Goal: Obtain resource: Obtain resource

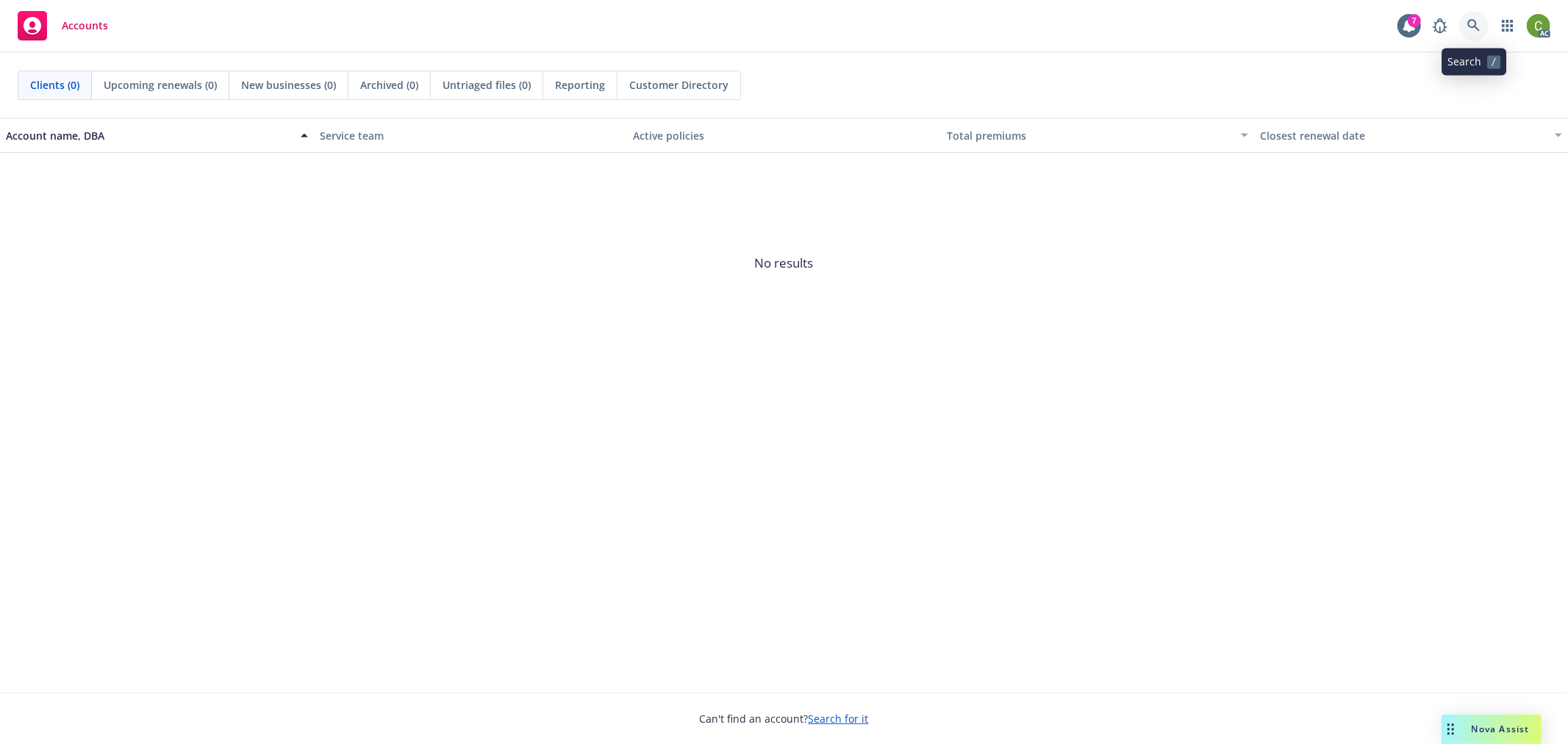
click at [1473, 31] on icon at bounding box center [1474, 25] width 13 height 13
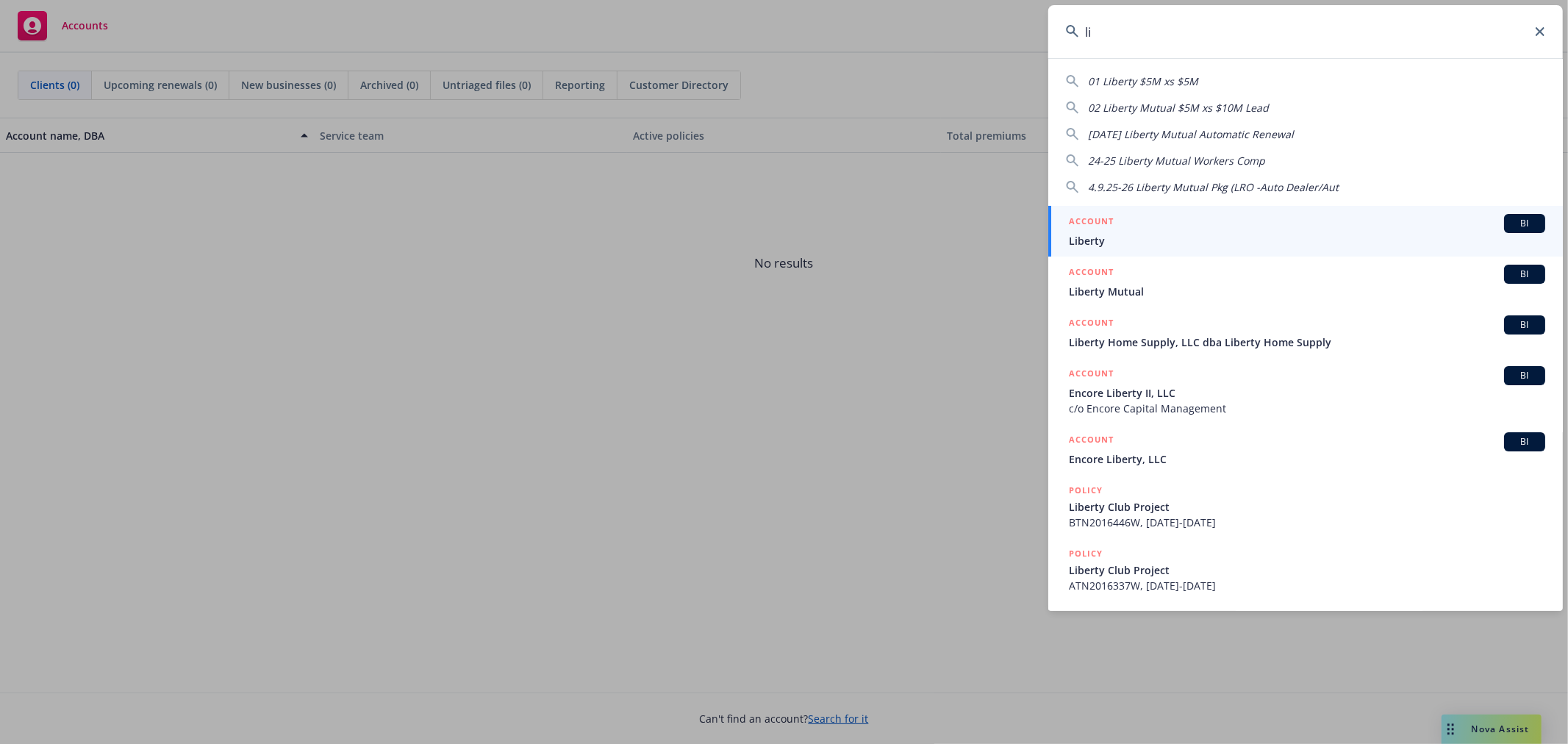
type input "l"
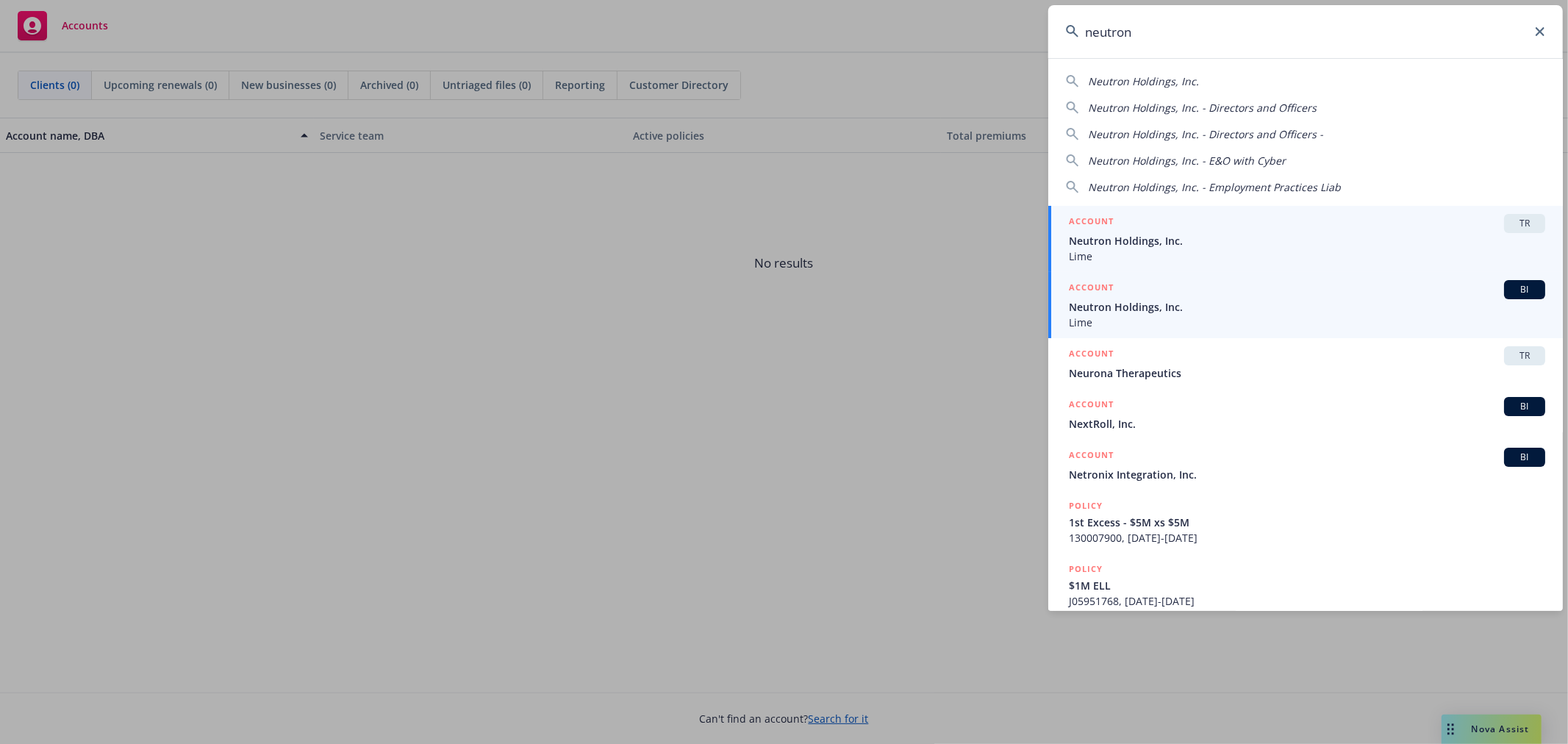
type input "neutron"
click at [1123, 311] on span "Neutron Holdings, Inc." at bounding box center [1307, 306] width 476 height 15
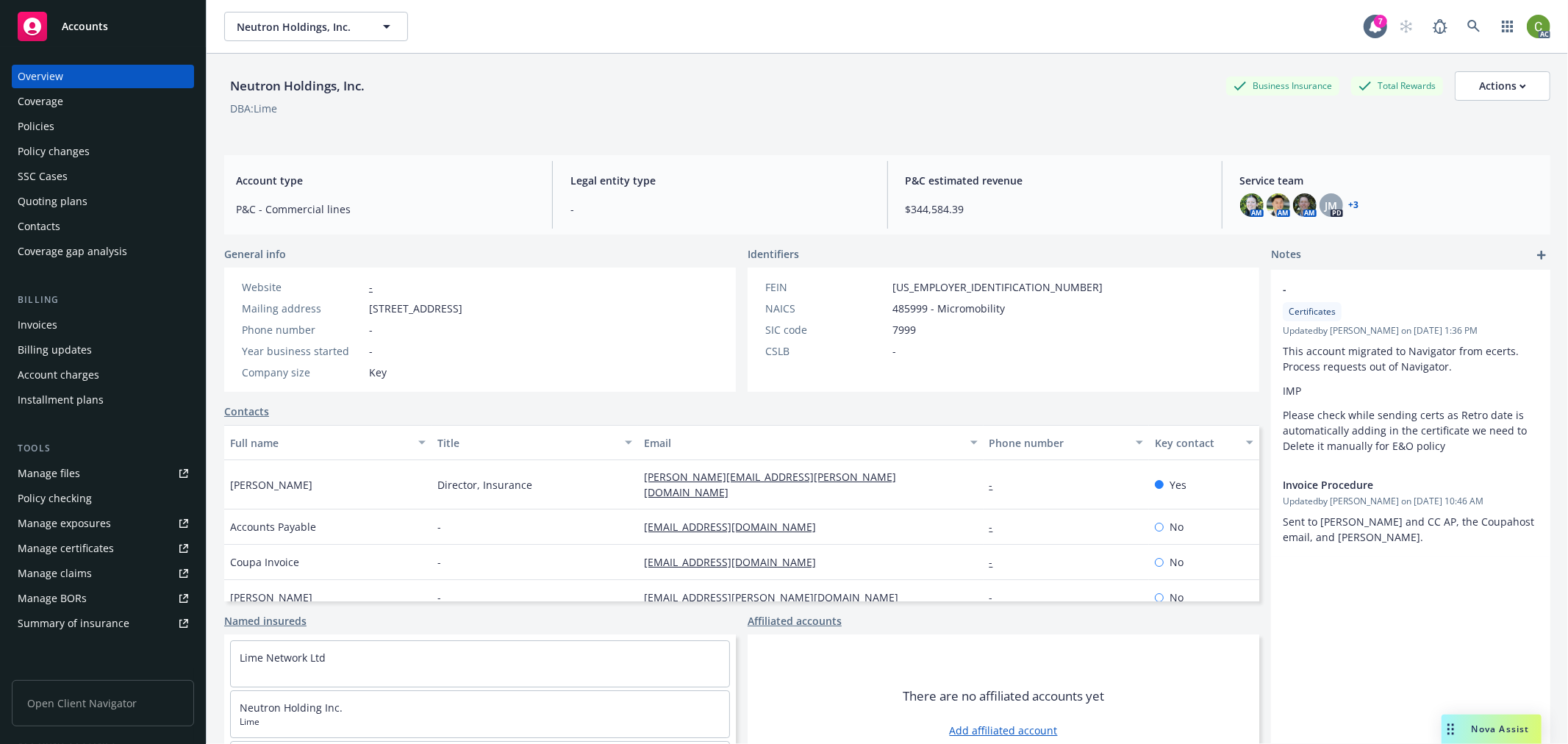
click at [97, 329] on div "Invoices" at bounding box center [102, 325] width 171 height 24
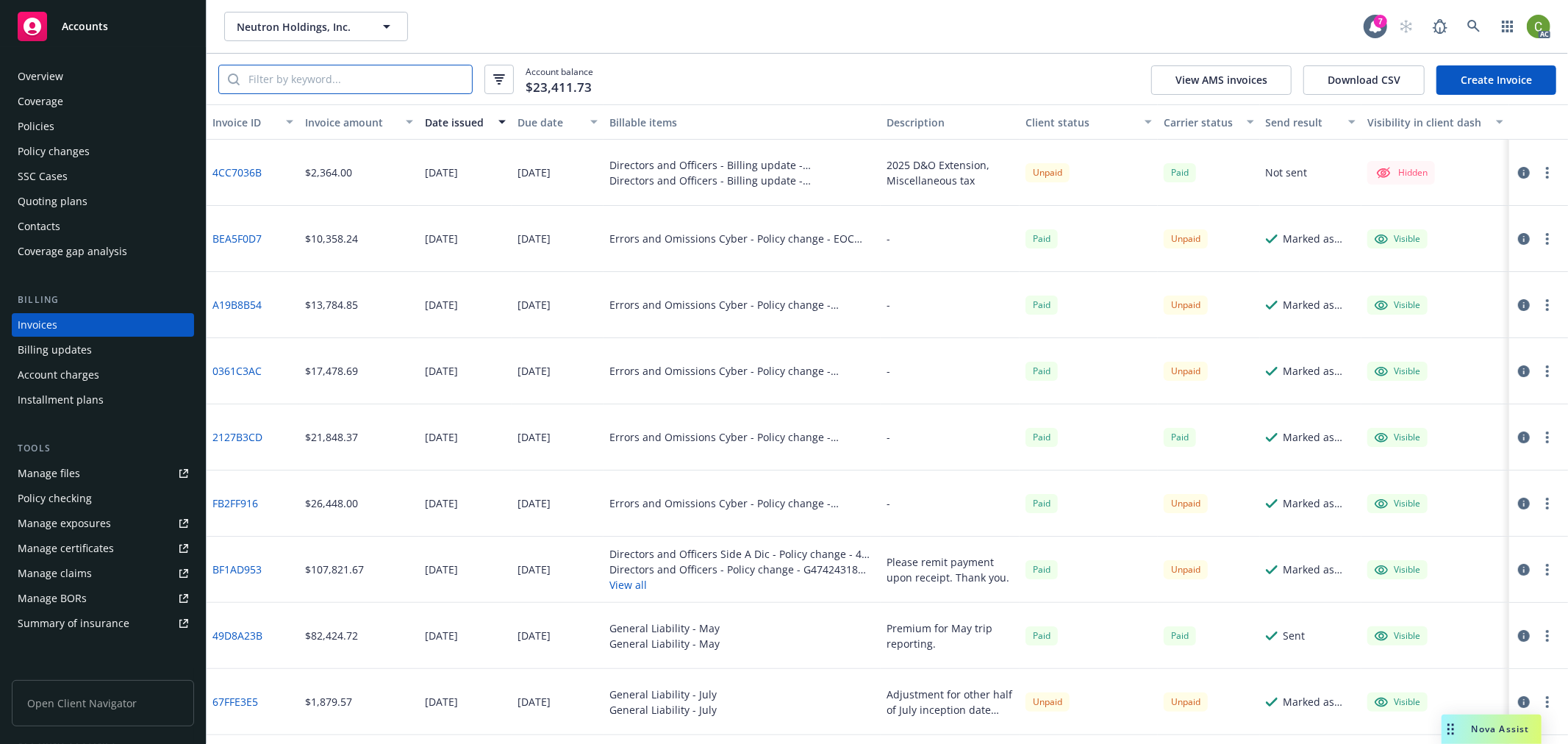
click at [322, 78] on input "search" at bounding box center [356, 79] width 233 height 28
paste input "TZE-661-067212-054"
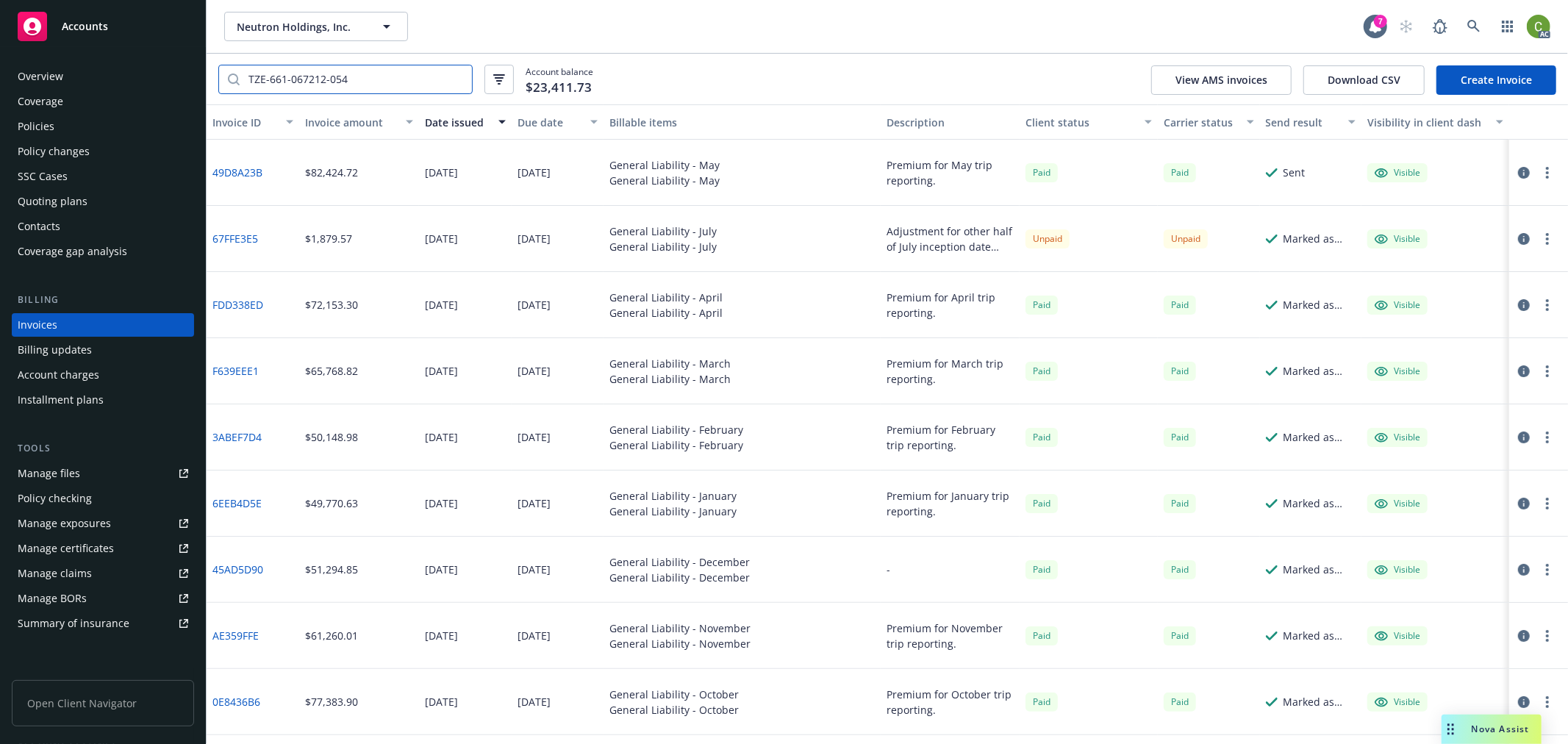
type input "TZE-661-067212-054"
click at [531, 124] on div "Due date" at bounding box center [549, 121] width 64 height 15
drag, startPoint x: 75, startPoint y: 129, endPoint x: 329, endPoint y: 99, distance: 255.8
click at [75, 128] on div "Policies" at bounding box center [102, 126] width 171 height 24
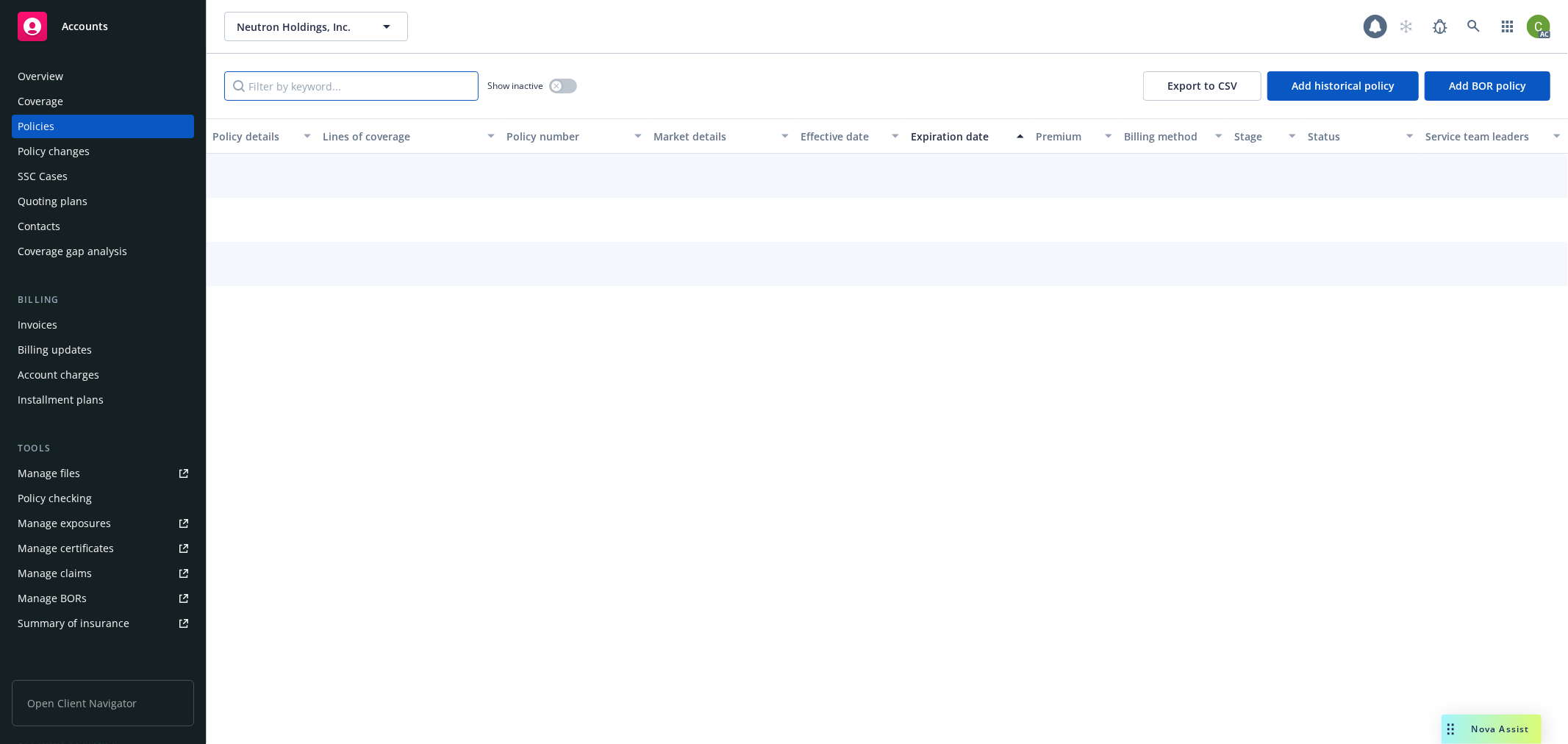
click at [364, 85] on input "Filter by keyword..." at bounding box center [351, 86] width 254 height 29
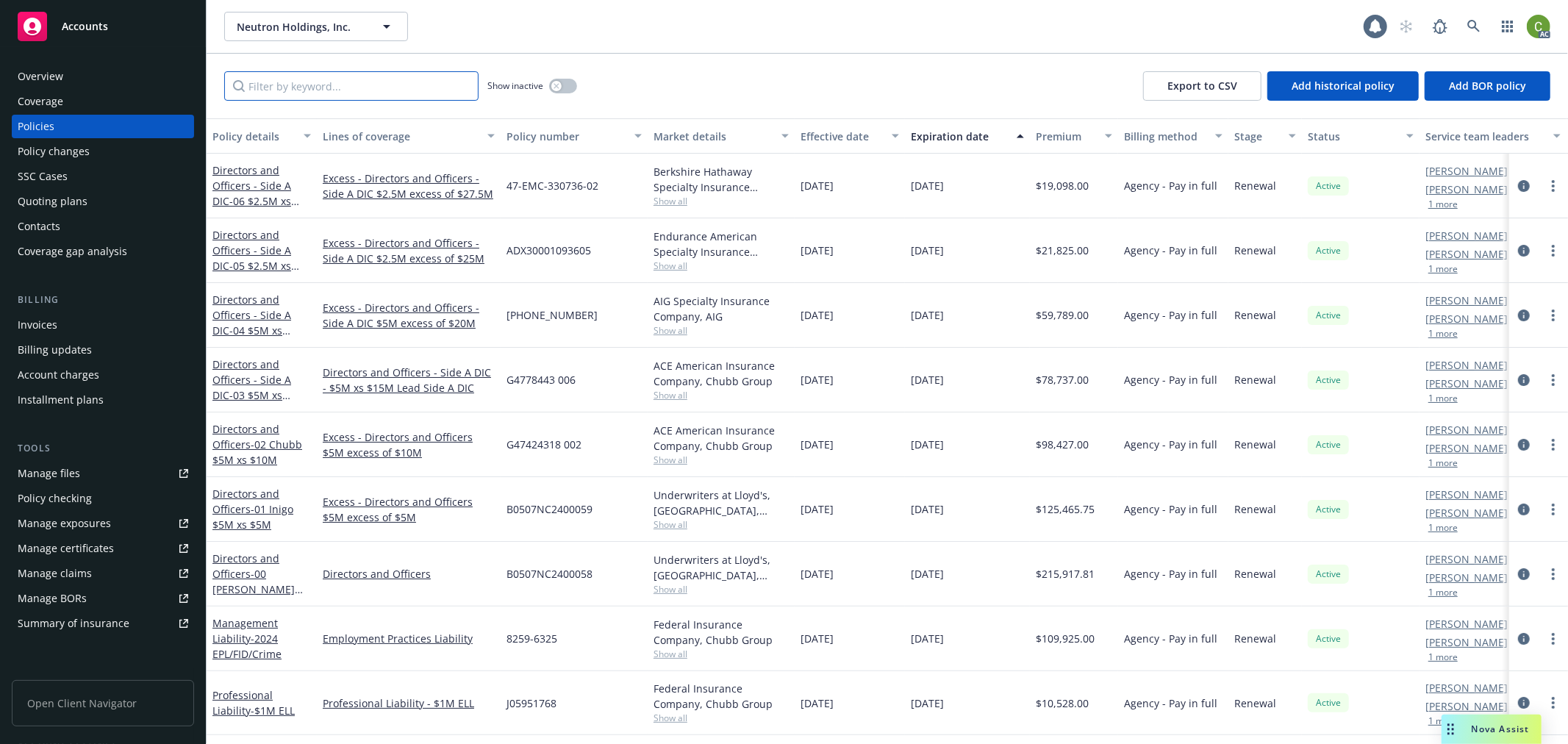
paste input "TZE-661-067212-054"
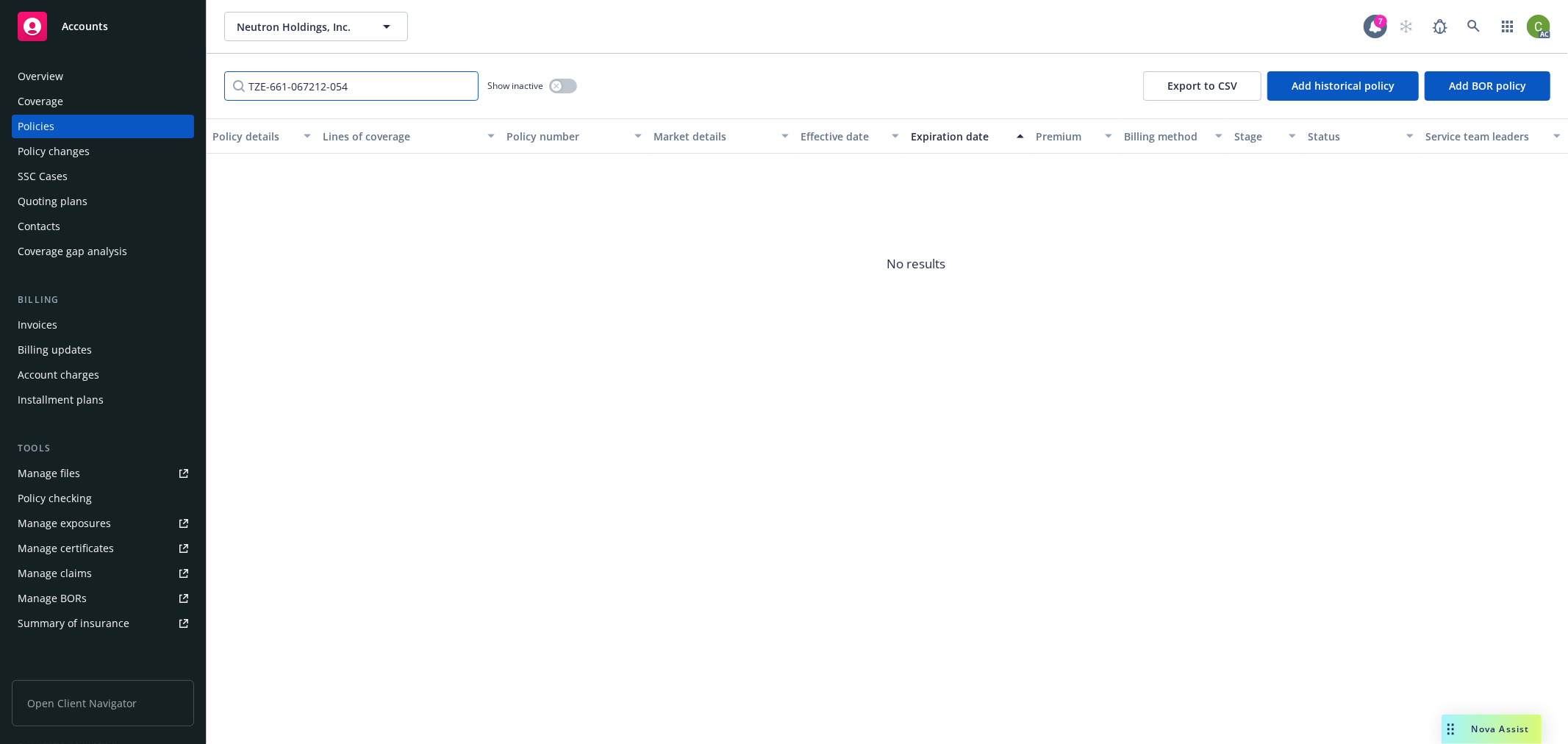
type input "TZE-661-067212-054"
click at [556, 87] on icon "button" at bounding box center [556, 86] width 6 height 6
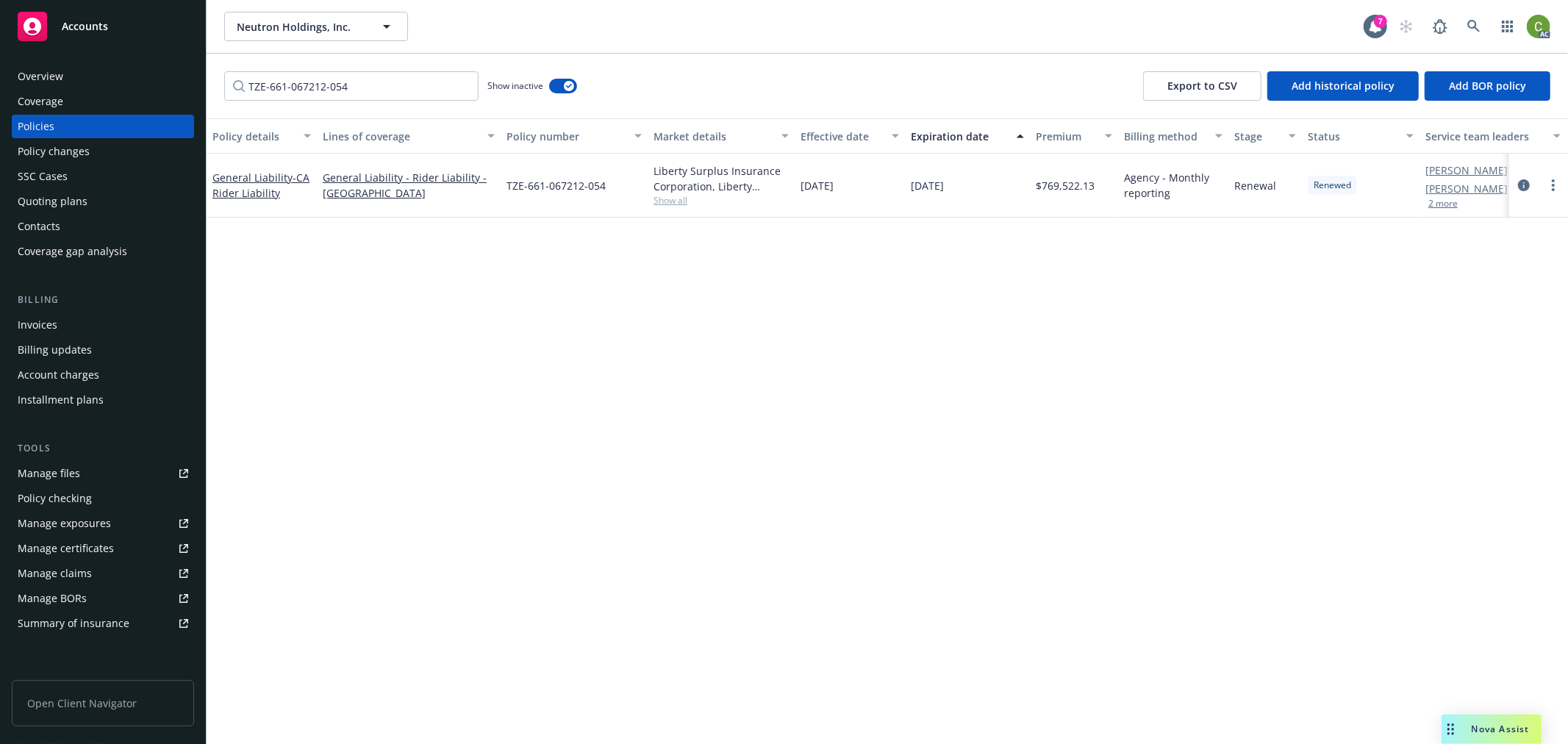
drag, startPoint x: 1524, startPoint y: 179, endPoint x: 1497, endPoint y: 202, distance: 35.5
click at [1524, 178] on link "circleInformation" at bounding box center [1524, 185] width 17 height 17
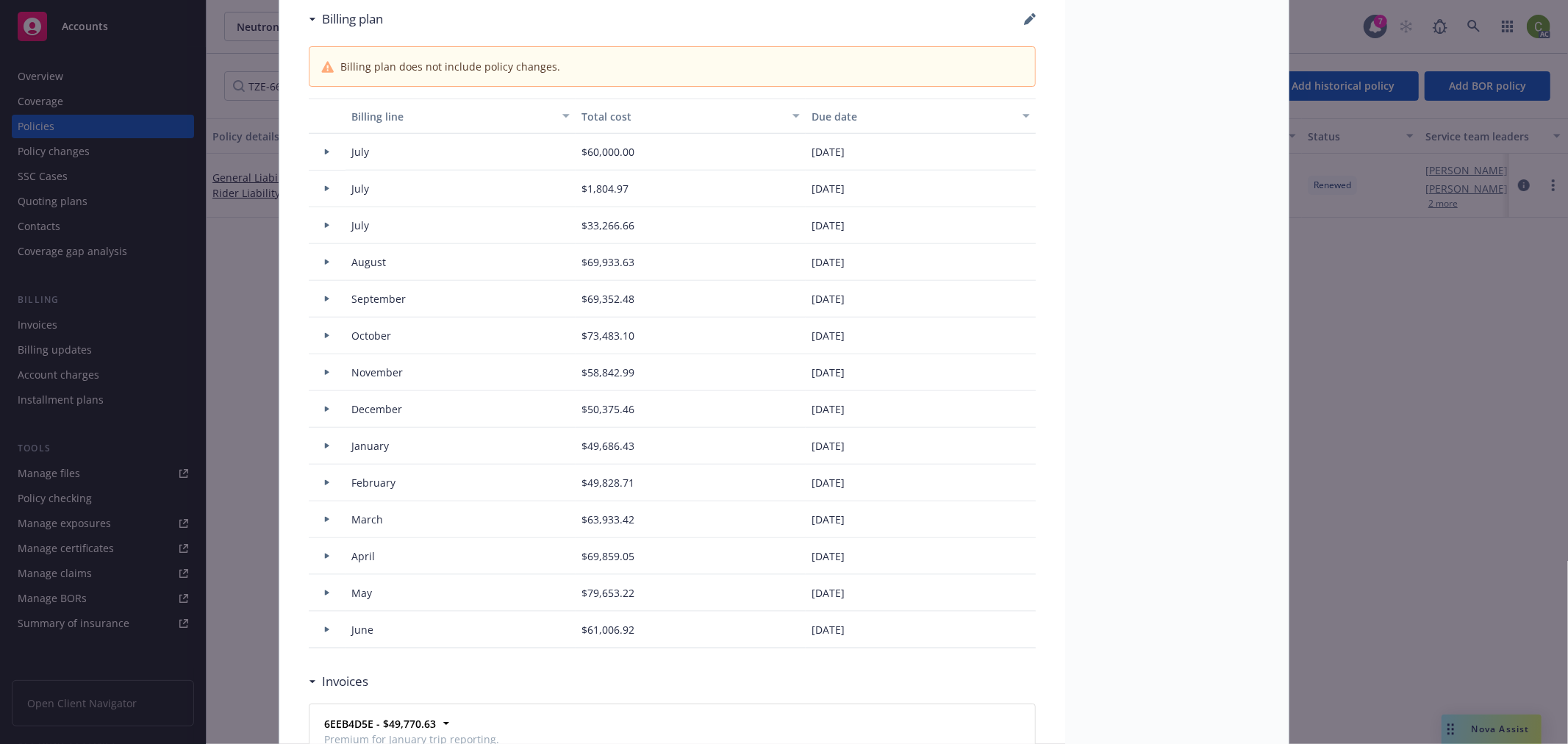
scroll to position [1225, 0]
click at [324, 630] on icon at bounding box center [326, 629] width 6 height 5
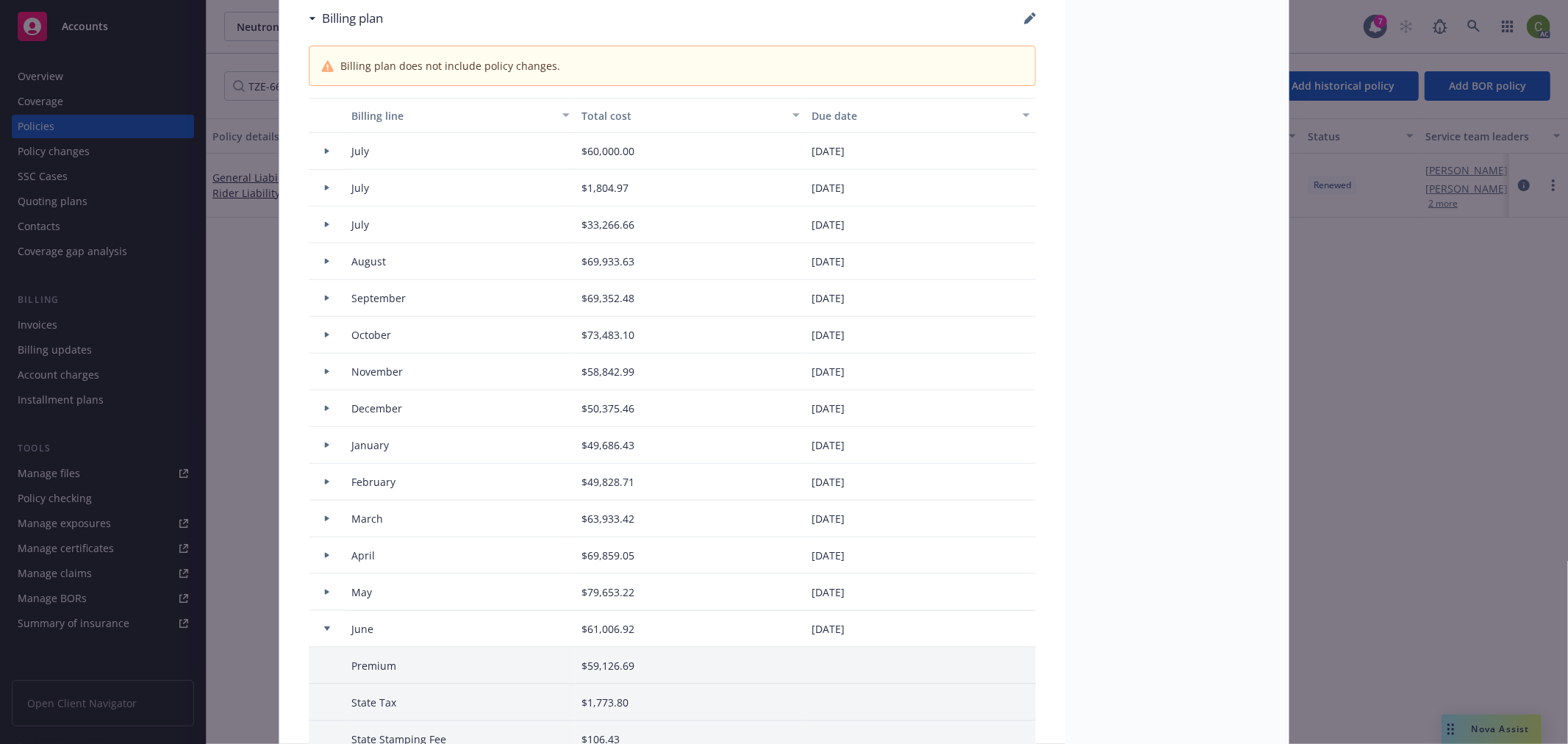
click at [324, 629] on icon at bounding box center [326, 629] width 6 height 5
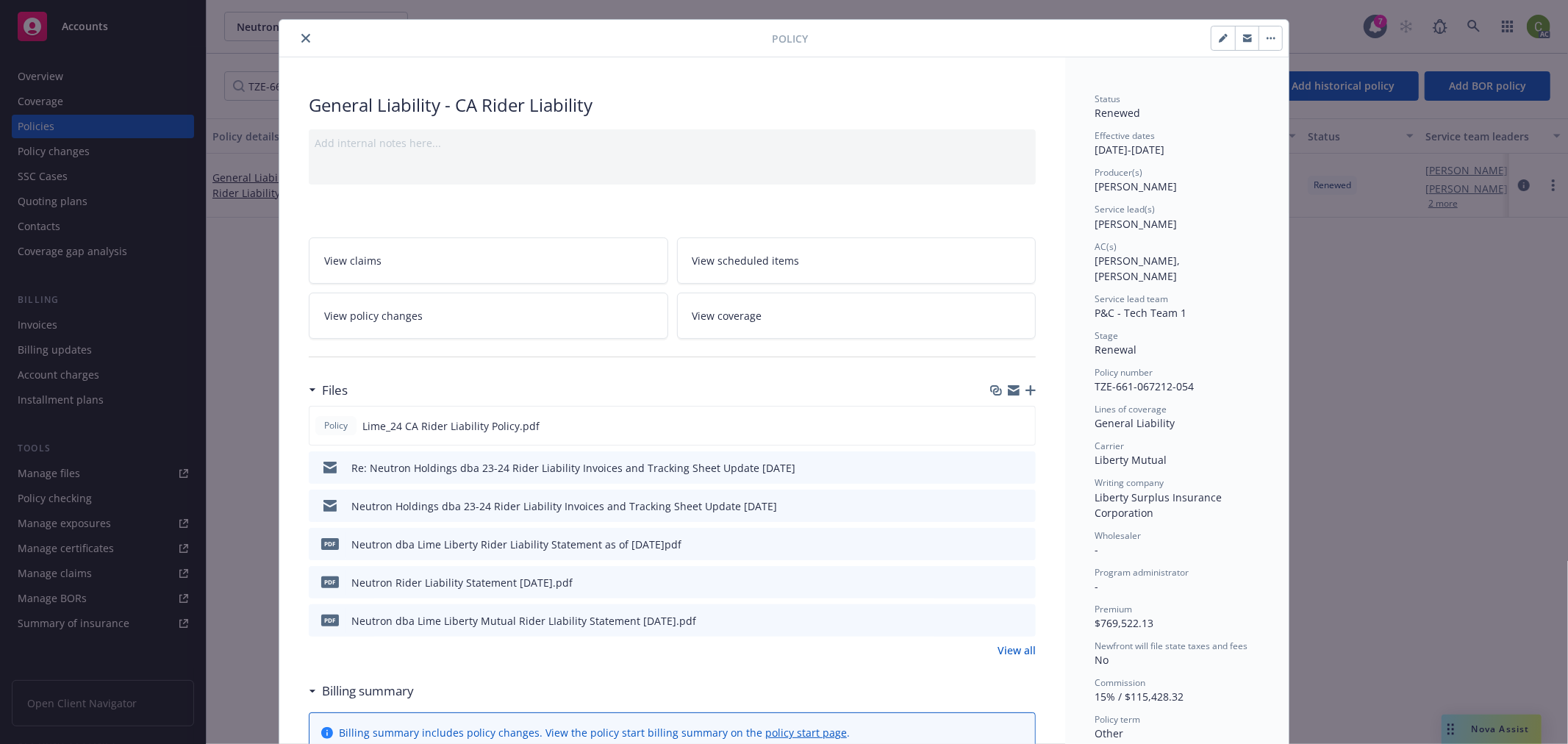
scroll to position [0, 0]
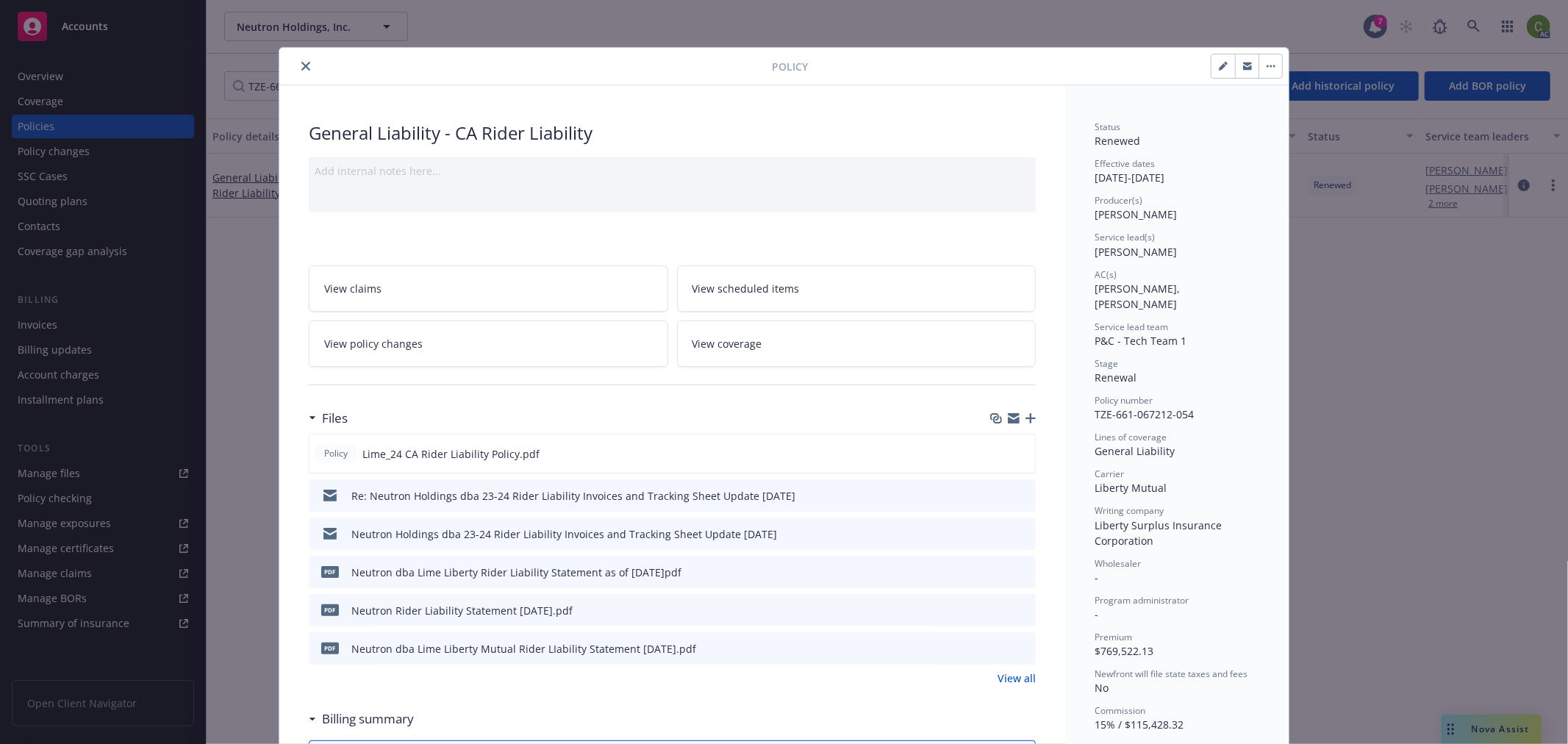
click at [302, 62] on icon "close" at bounding box center [306, 66] width 9 height 9
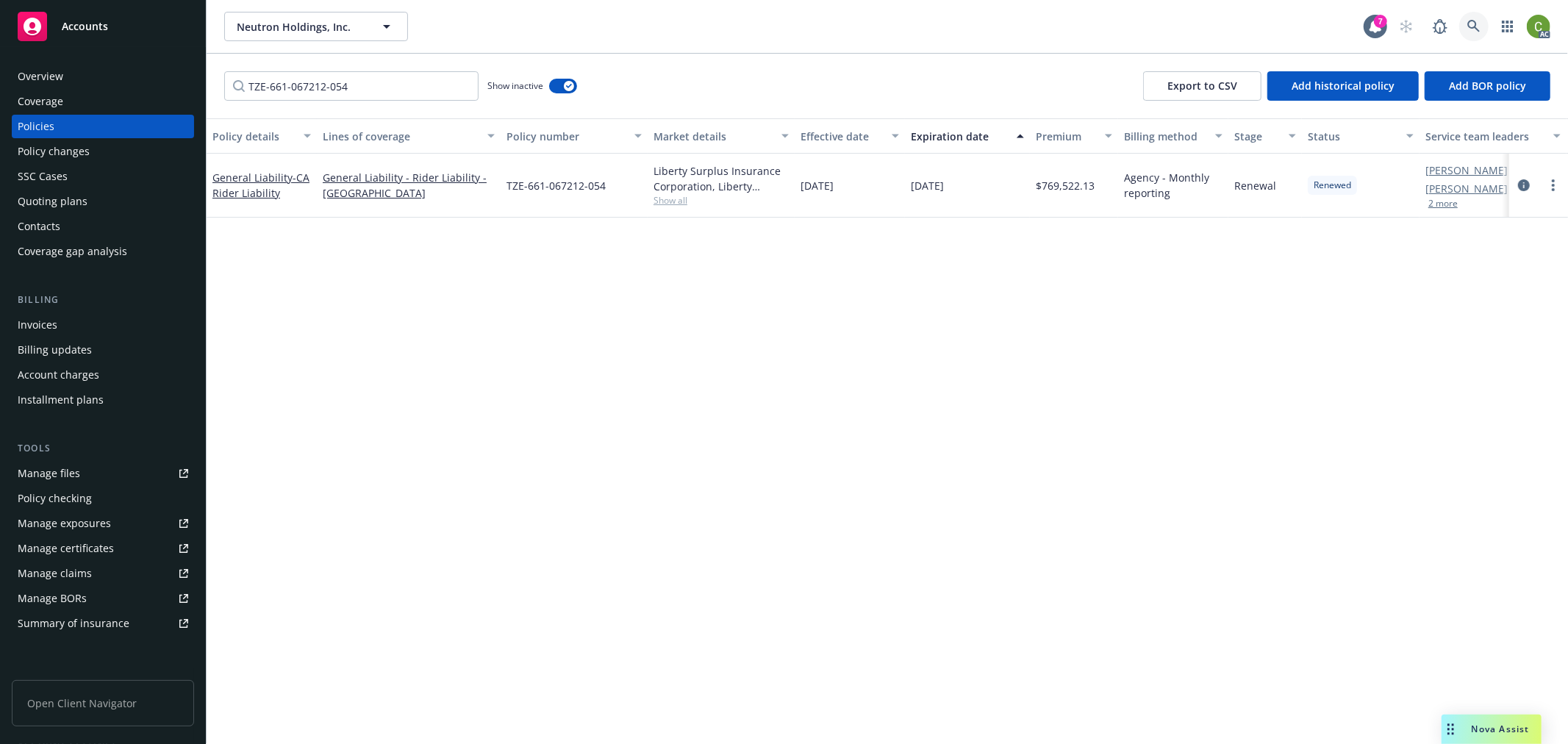
click at [1476, 27] on icon at bounding box center [1474, 26] width 13 height 13
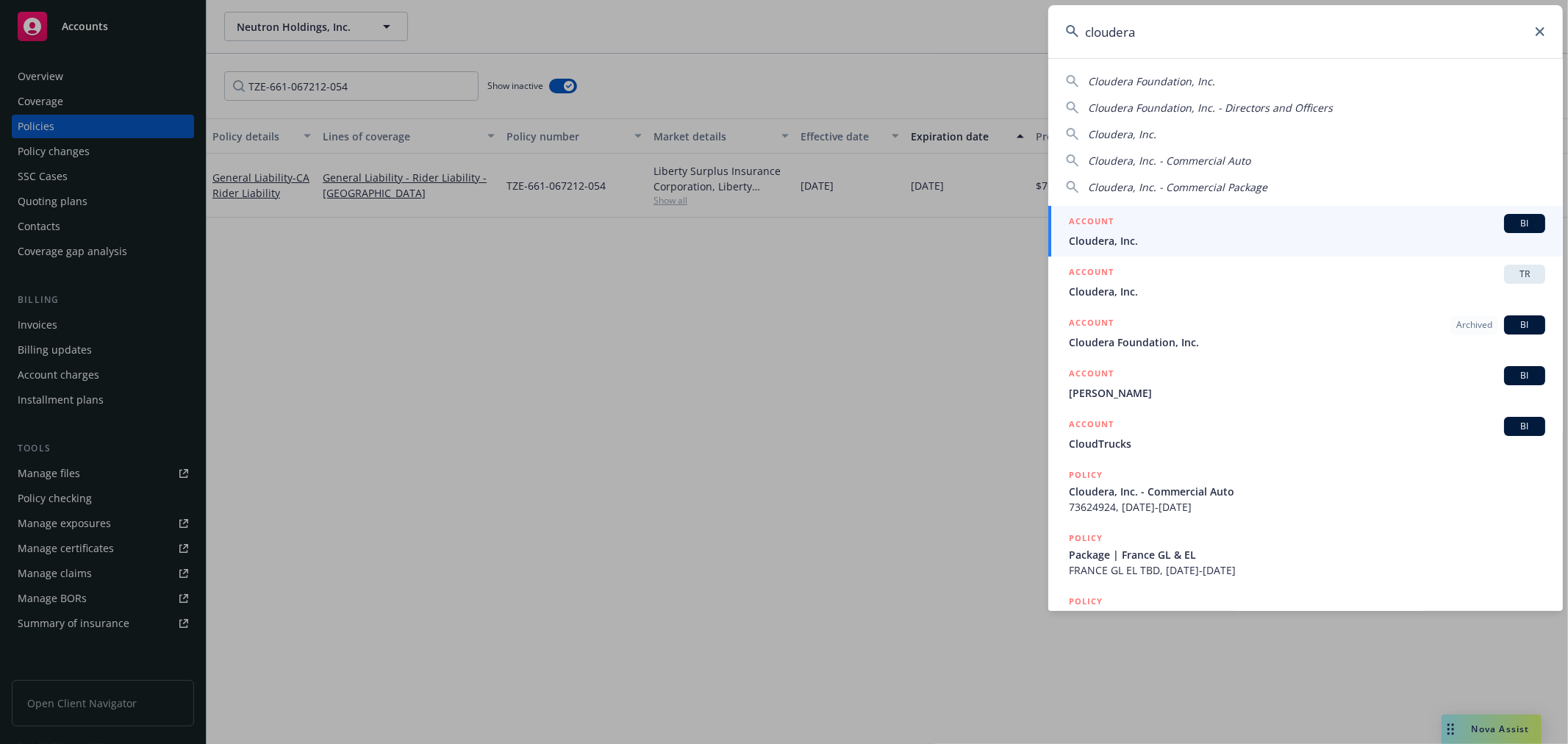
type input "cloudera"
click at [1135, 232] on div "ACCOUNT BI Cloudera, Inc." at bounding box center [1307, 231] width 476 height 35
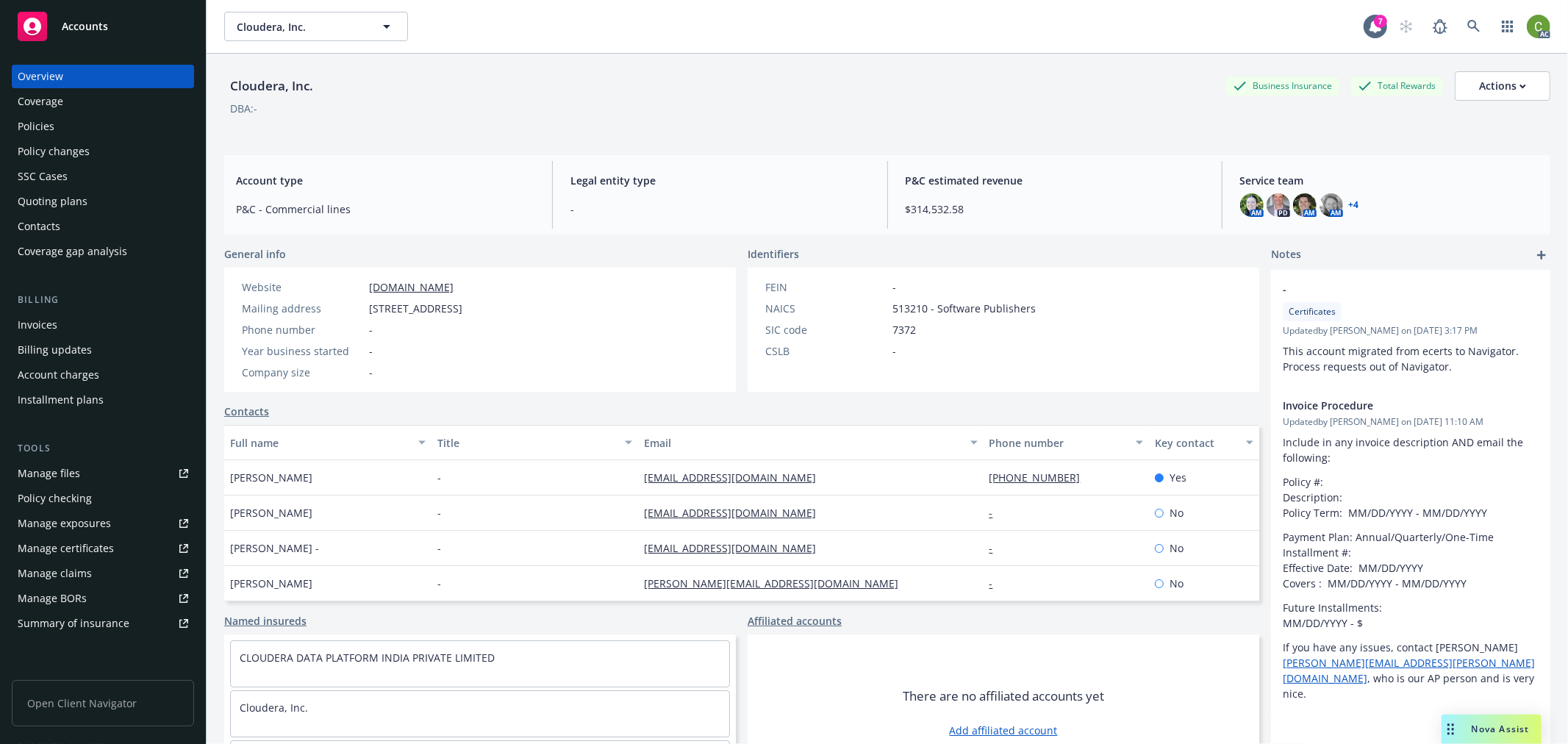
click at [106, 151] on div "Policy changes" at bounding box center [102, 152] width 171 height 24
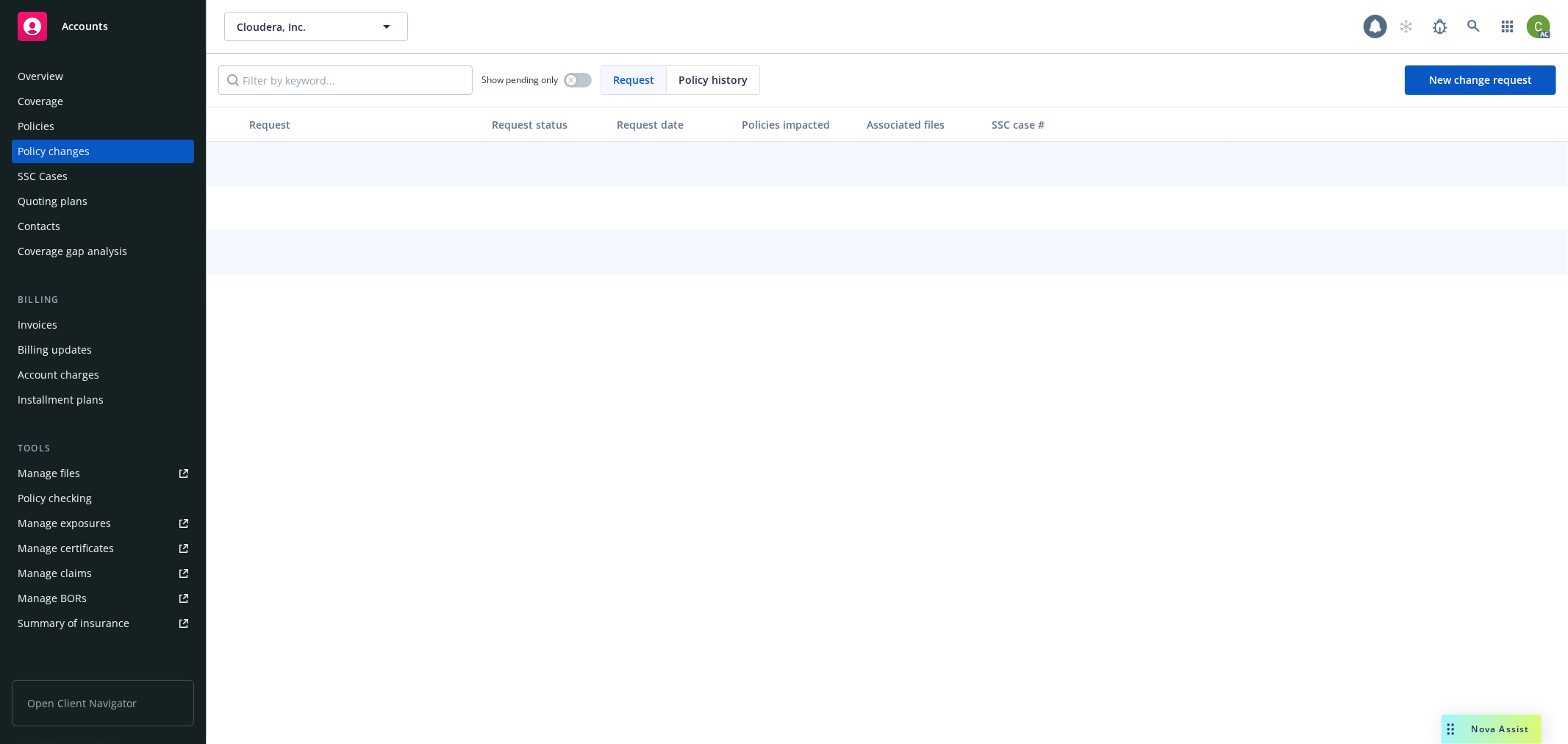
click at [700, 76] on span "Policy history" at bounding box center [713, 79] width 69 height 15
click at [310, 84] on input "Filter by keyword..." at bounding box center [345, 79] width 254 height 29
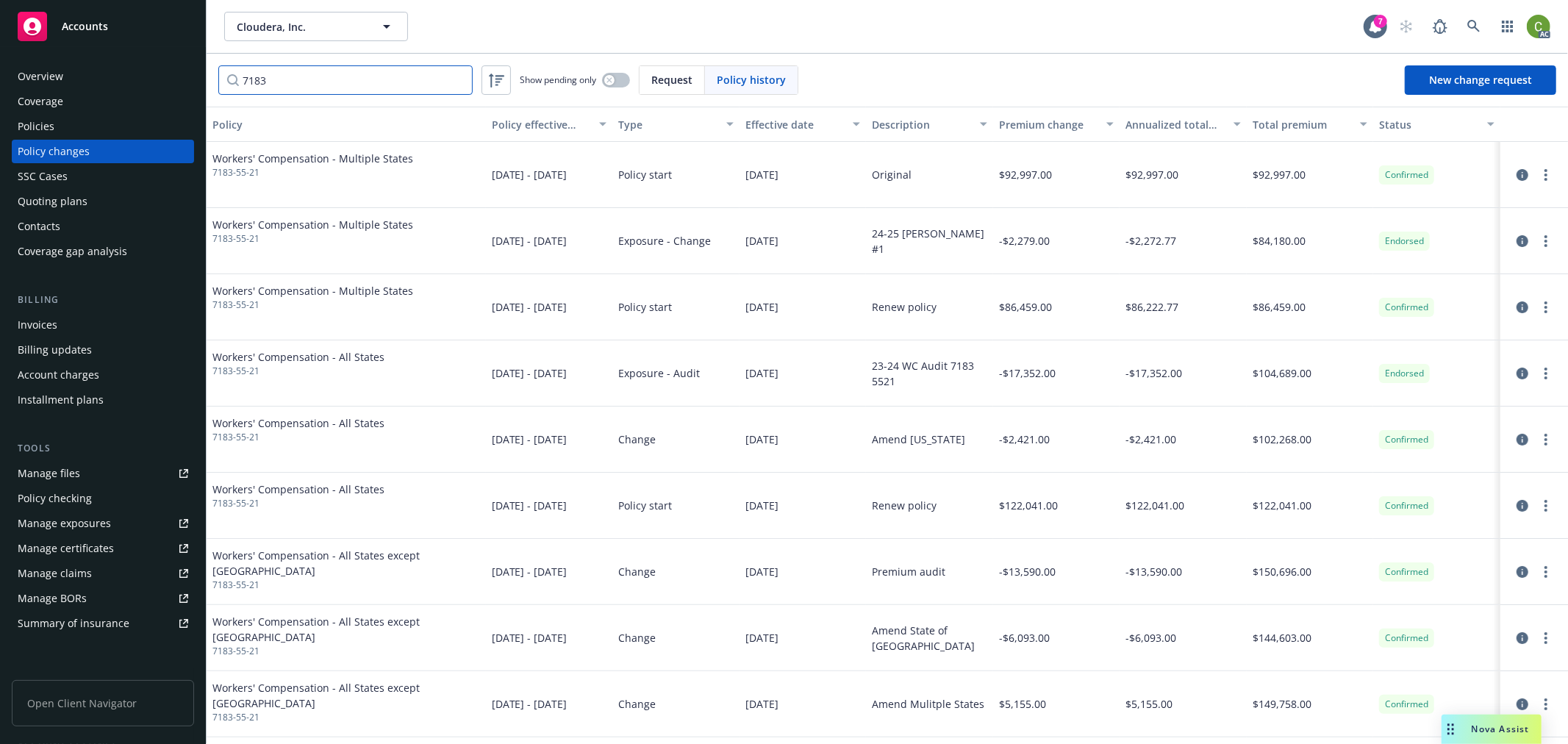
type input "7183"
drag, startPoint x: 259, startPoint y: 181, endPoint x: 211, endPoint y: 181, distance: 48.0
click at [211, 181] on div "Workers' Compensation - Multiple States 7183-55-21" at bounding box center [346, 175] width 279 height 66
copy span "7183-55-21"
click at [75, 74] on div "Overview" at bounding box center [102, 76] width 171 height 24
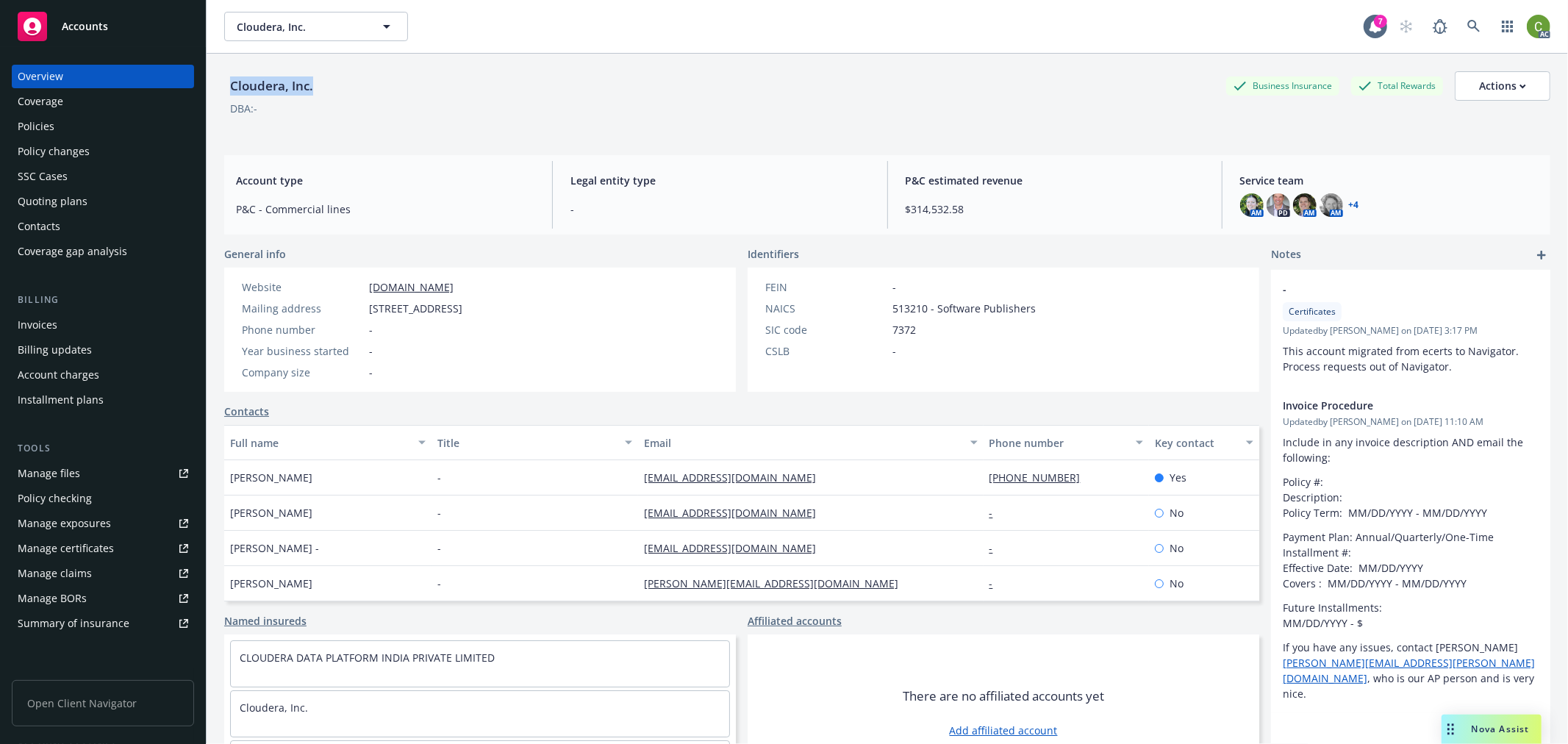
drag, startPoint x: 266, startPoint y: 89, endPoint x: 322, endPoint y: 86, distance: 56.1
click at [322, 86] on div "Cloudera, Inc. Business Insurance Total Rewards Actions" at bounding box center [887, 86] width 1326 height 29
copy div "Cloudera, Inc."
click at [63, 114] on div "Policies" at bounding box center [102, 126] width 171 height 24
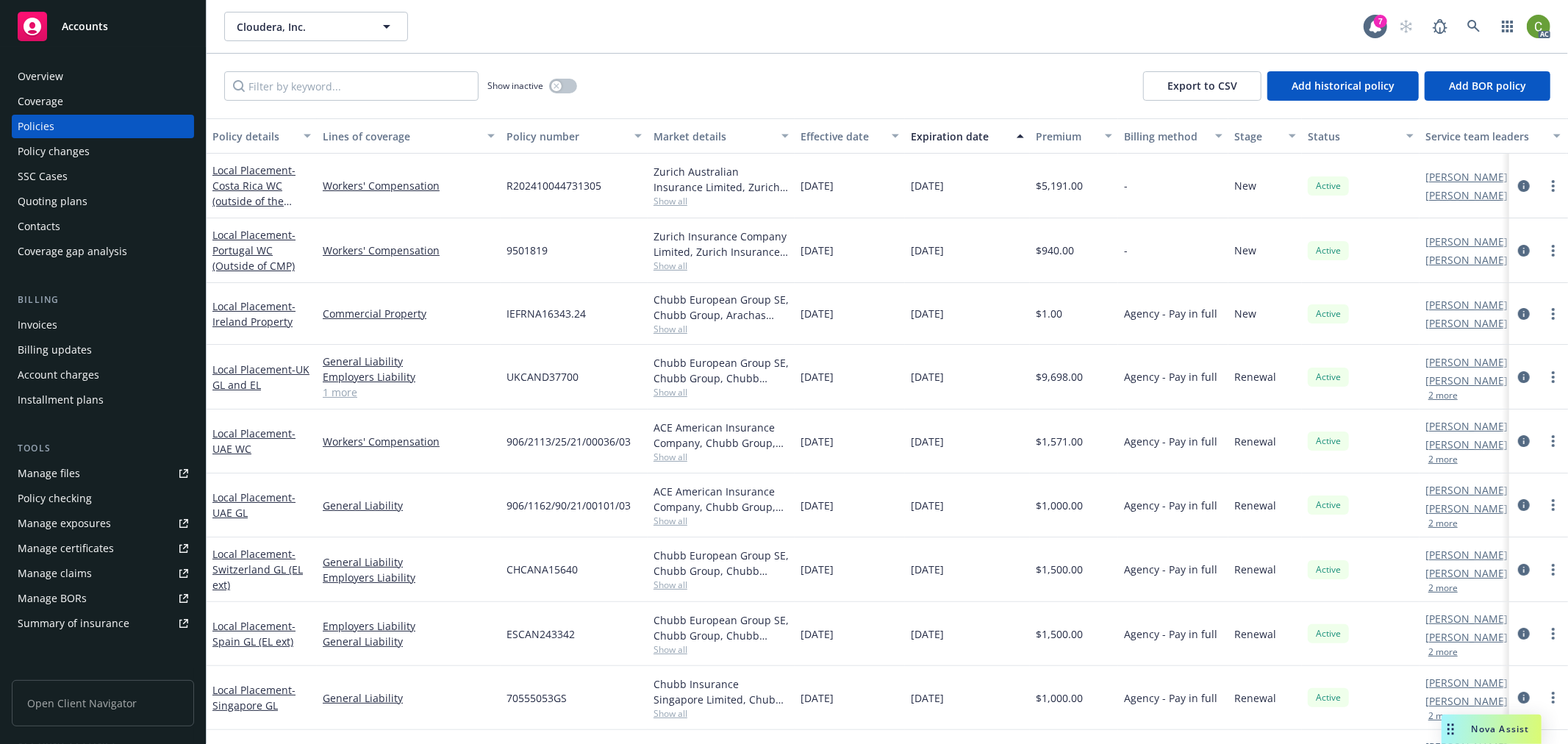
click at [563, 89] on button "button" at bounding box center [563, 86] width 28 height 15
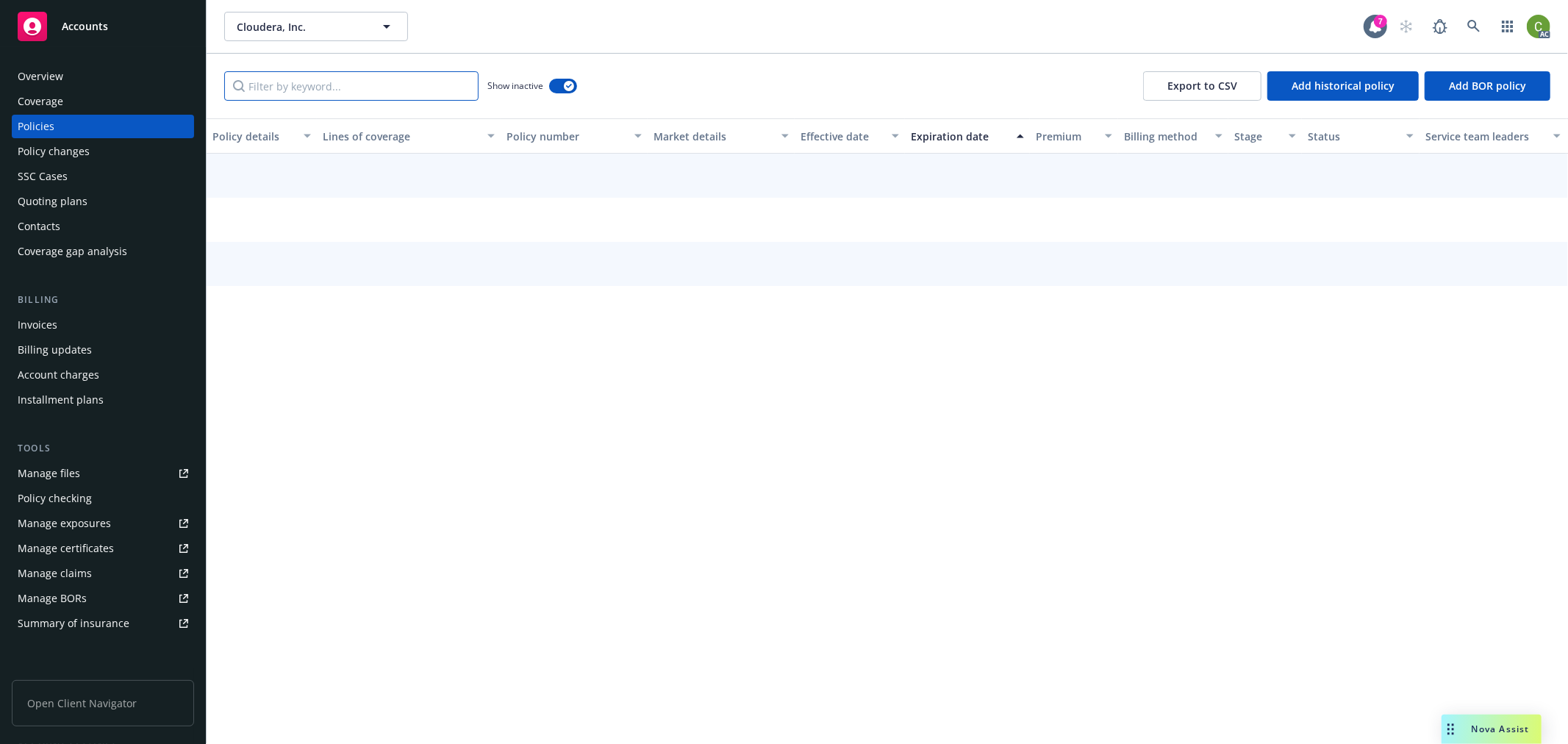
click at [412, 92] on input "Filter by keyword..." at bounding box center [351, 86] width 254 height 29
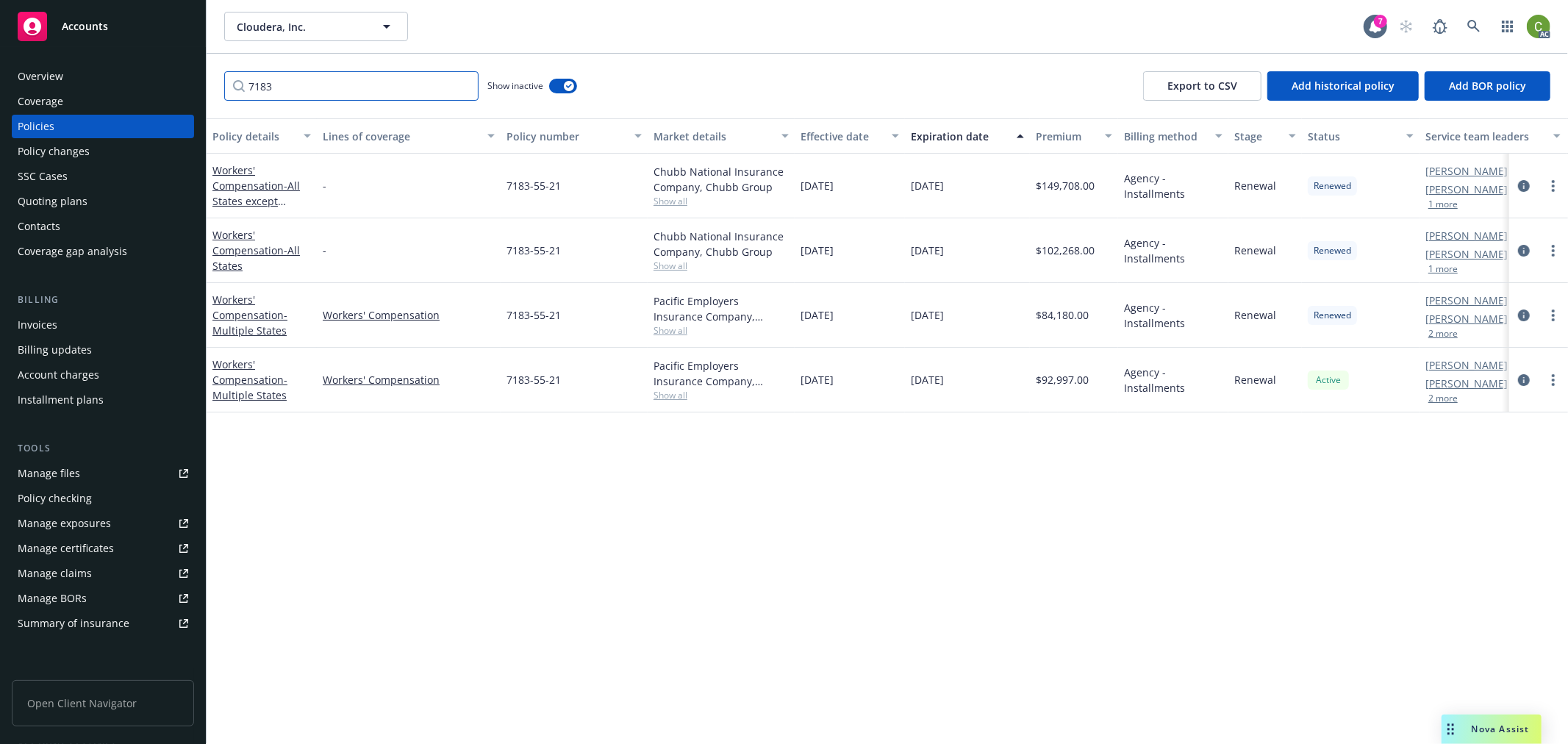
type input "7183"
click at [1528, 314] on icon "circleInformation" at bounding box center [1524, 315] width 12 height 12
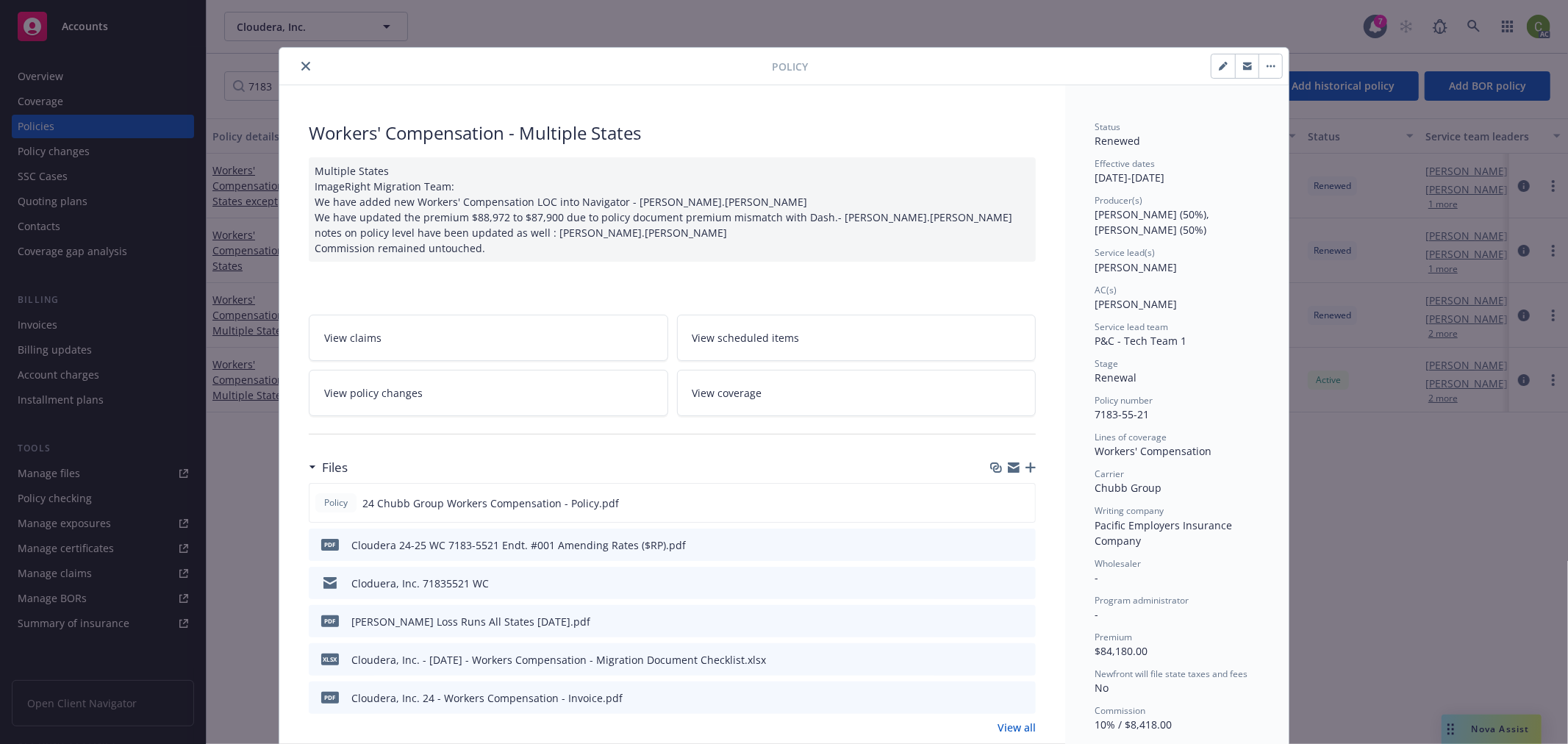
click at [302, 64] on icon "close" at bounding box center [306, 66] width 9 height 9
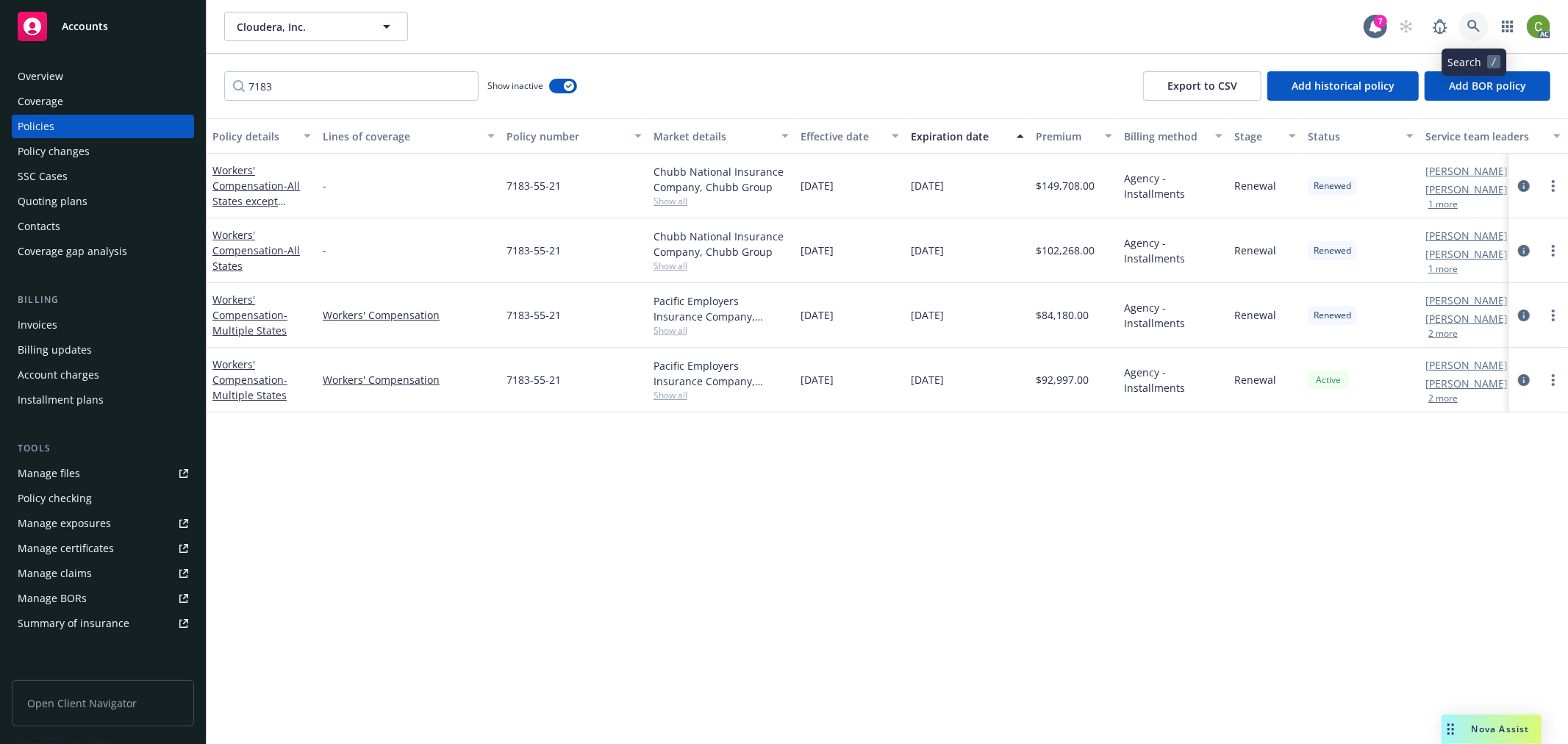
click at [1474, 23] on icon at bounding box center [1474, 26] width 13 height 13
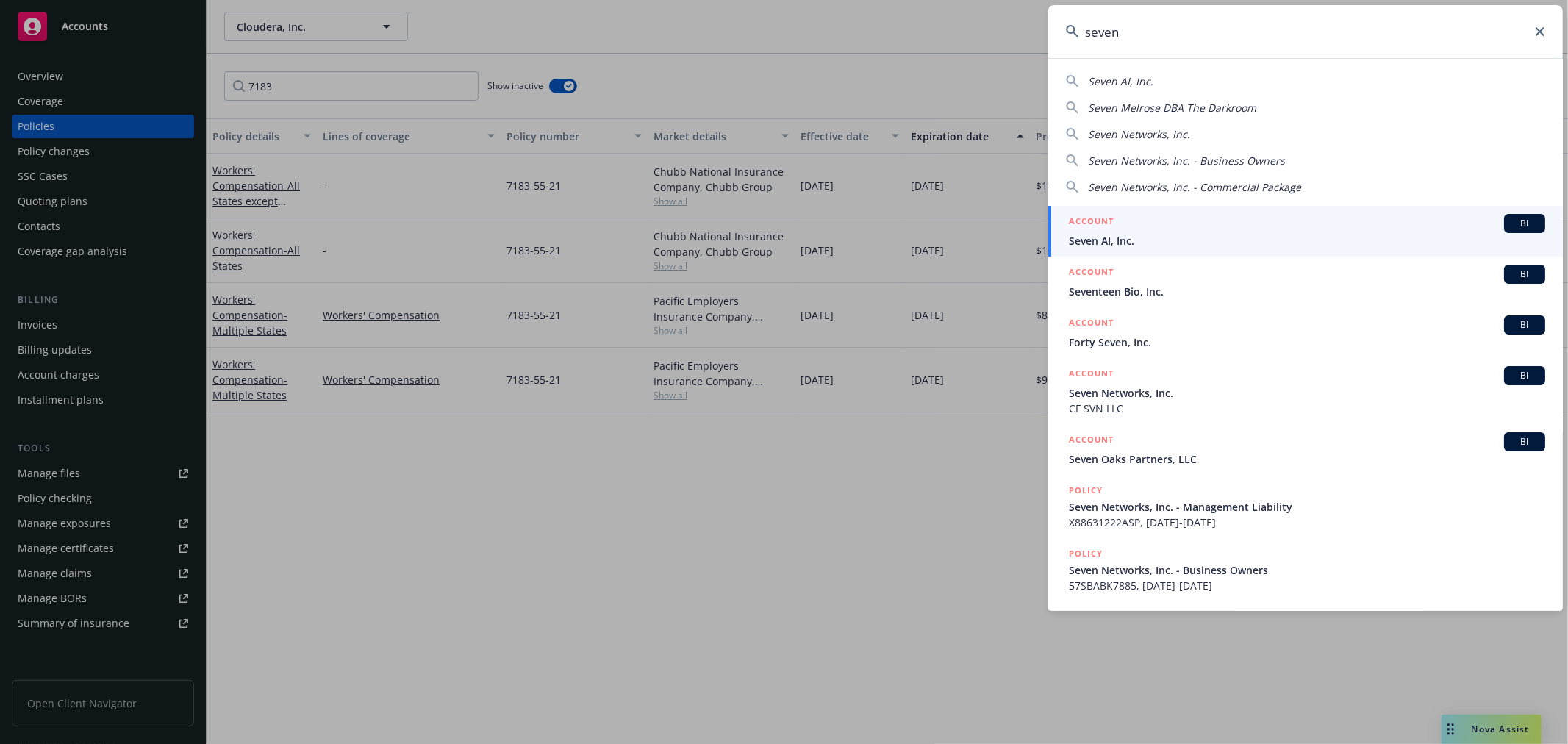
type input "seven"
click at [1120, 233] on span "Seven AI, Inc." at bounding box center [1307, 241] width 476 height 15
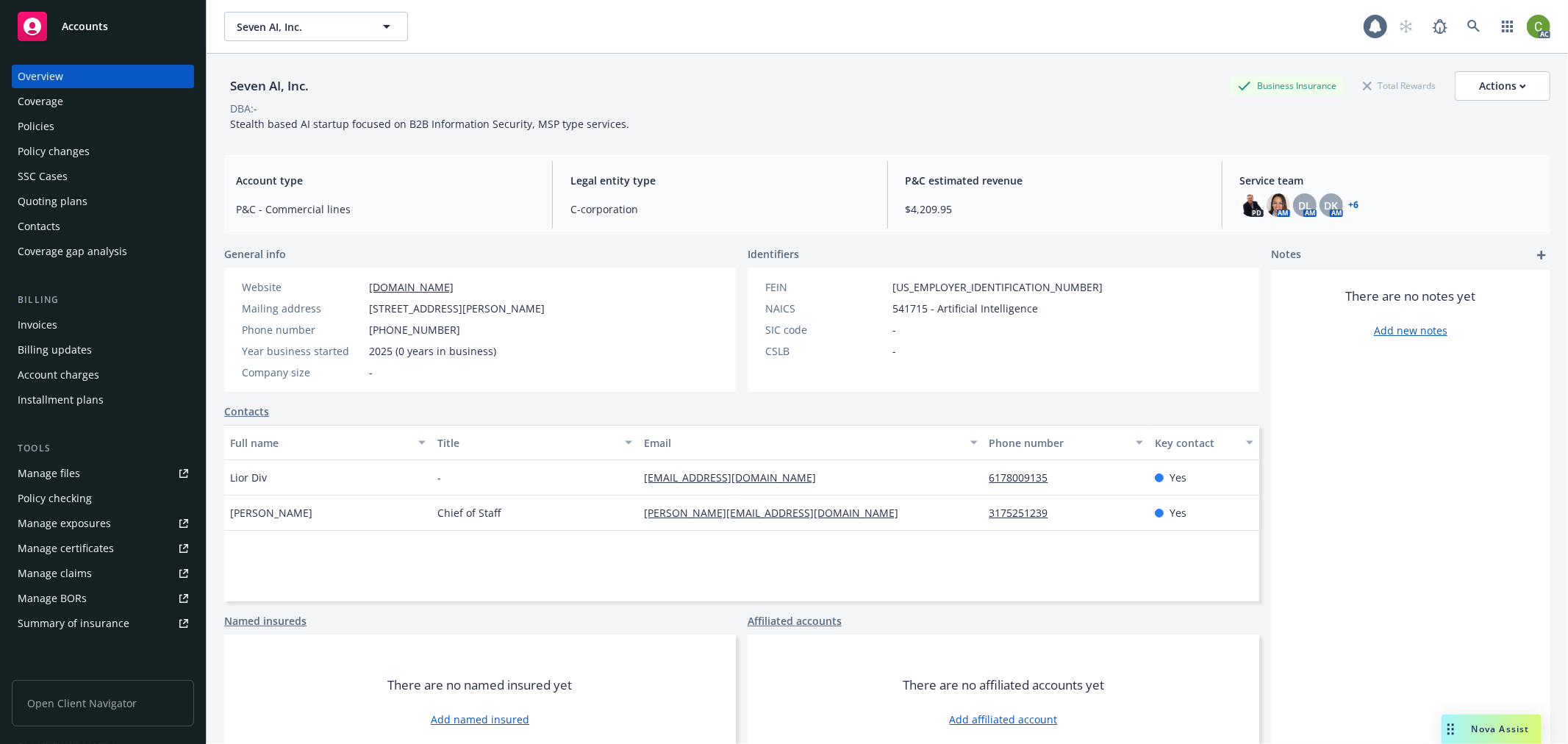
click at [81, 330] on div "Invoices" at bounding box center [102, 325] width 171 height 24
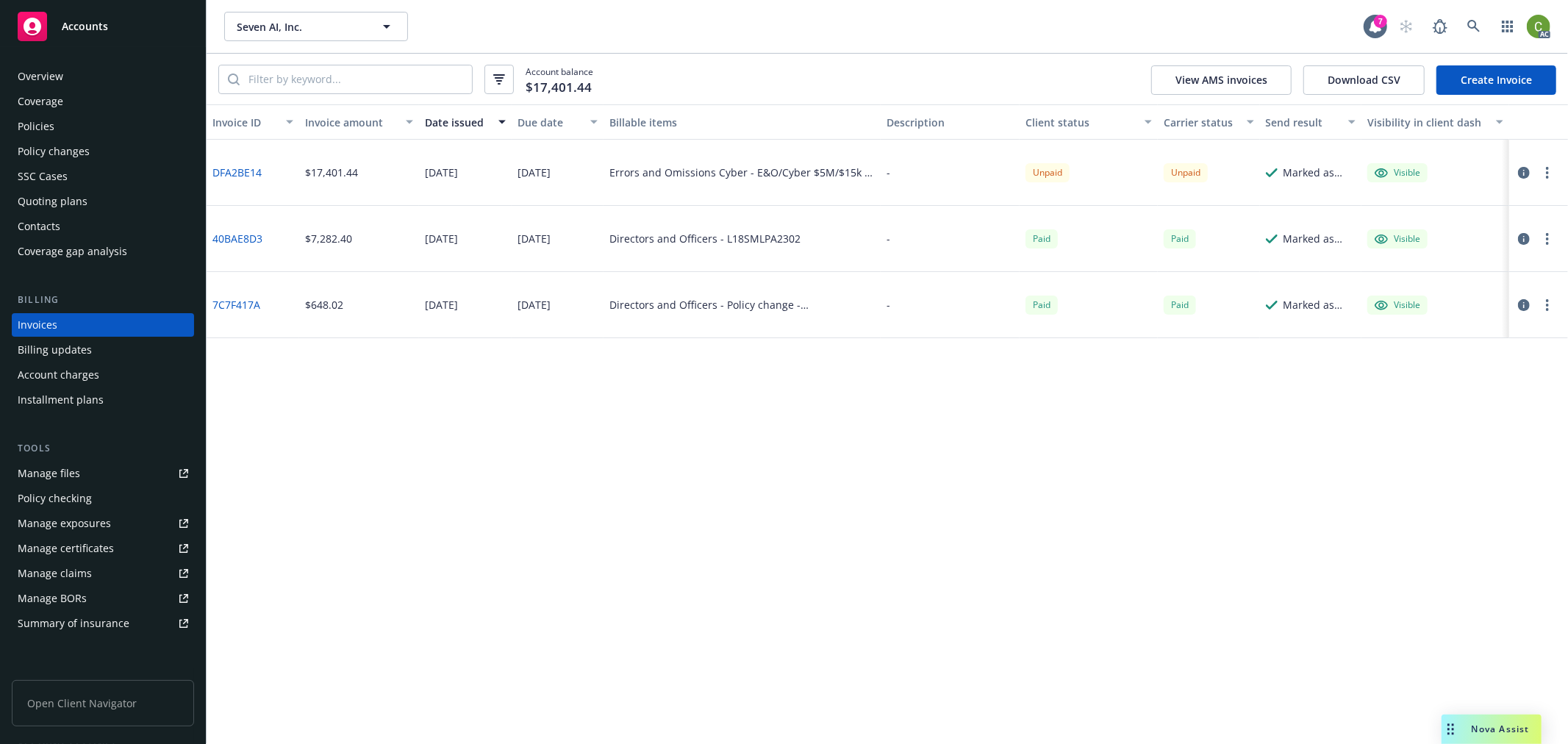
click at [55, 129] on div "Policies" at bounding box center [102, 126] width 171 height 24
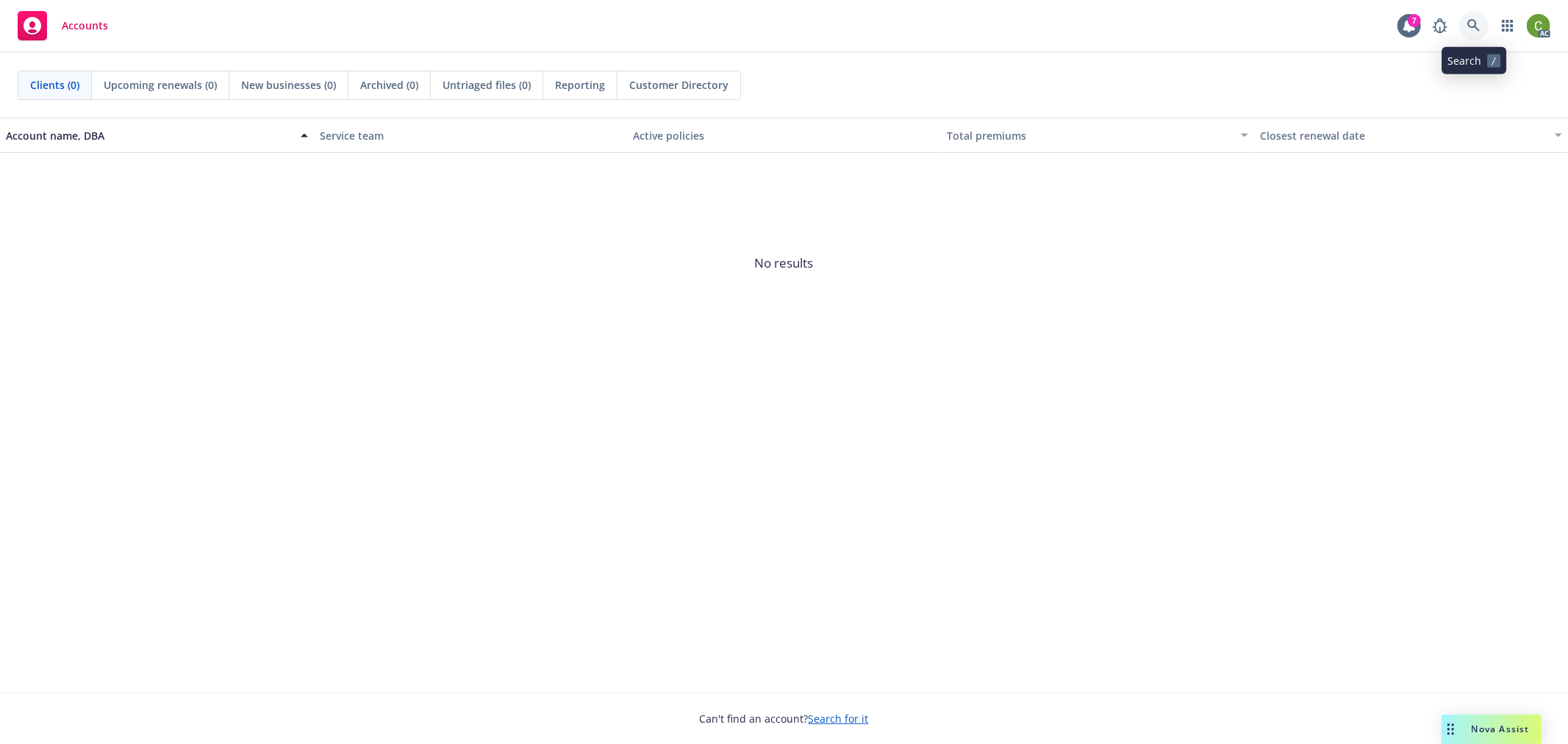
click at [1474, 23] on icon at bounding box center [1474, 25] width 13 height 13
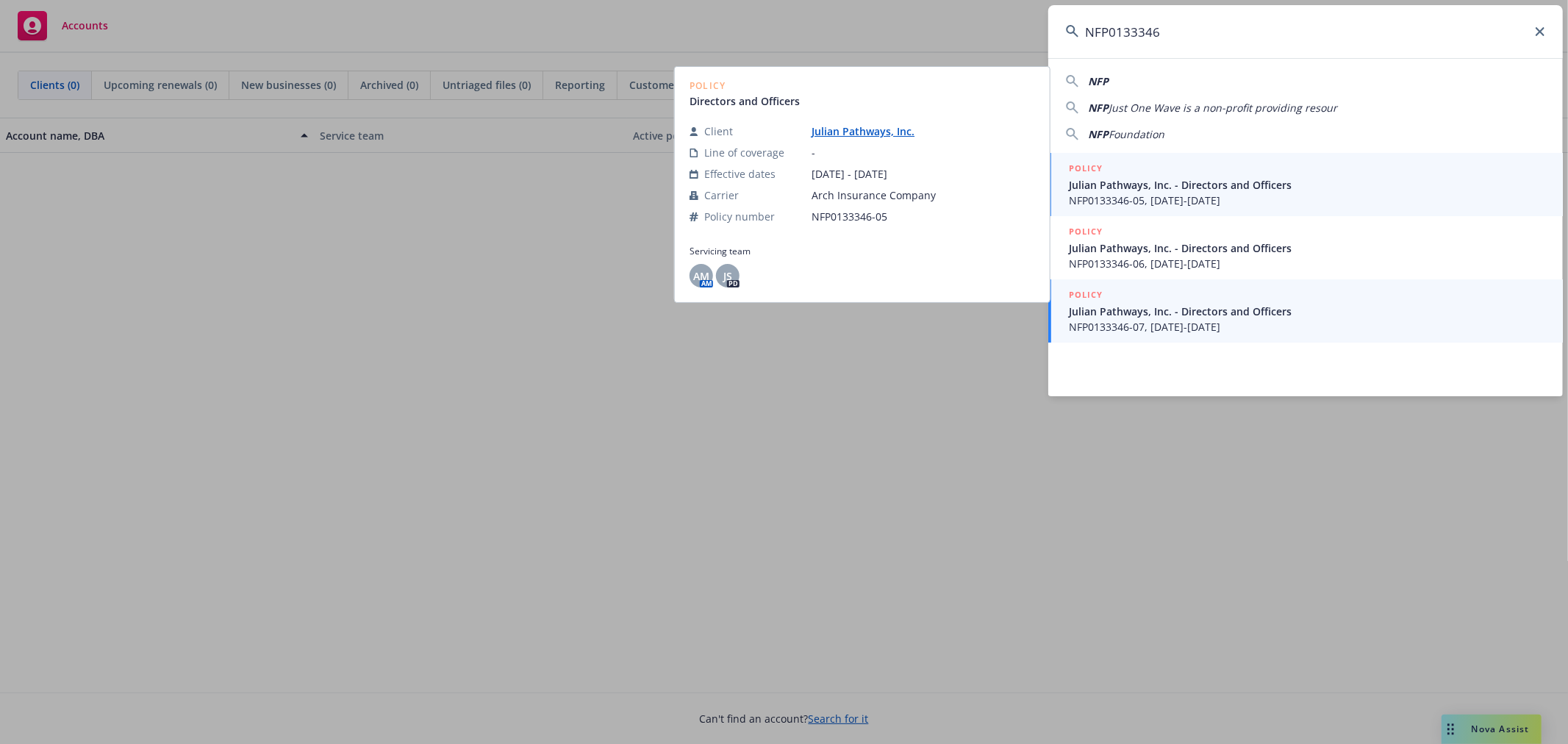
type input "NFP0133346"
click at [1240, 317] on span "Julian Pathways, Inc. - Directors and Officers" at bounding box center [1307, 310] width 476 height 15
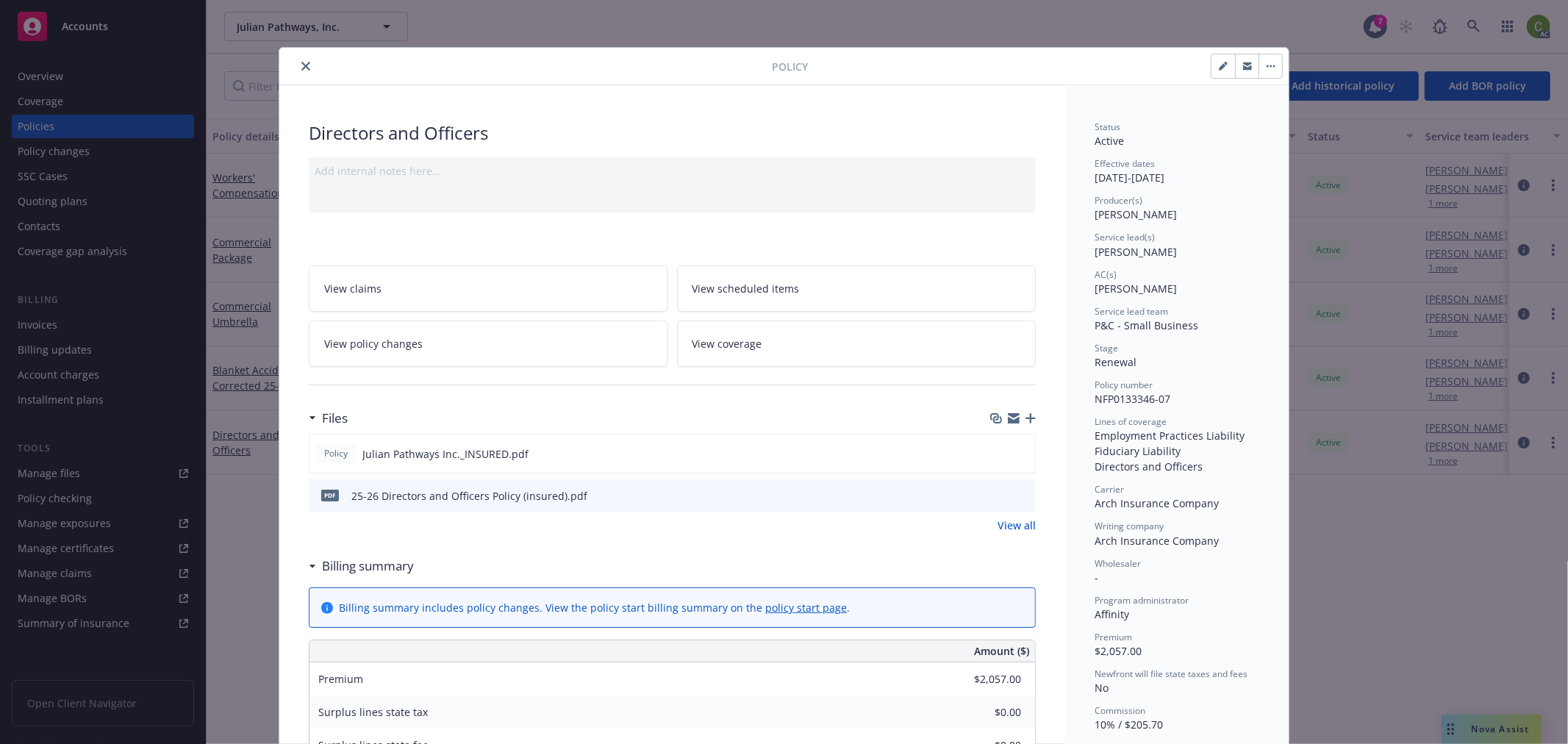
click at [1004, 522] on link "View all" at bounding box center [1017, 525] width 38 height 15
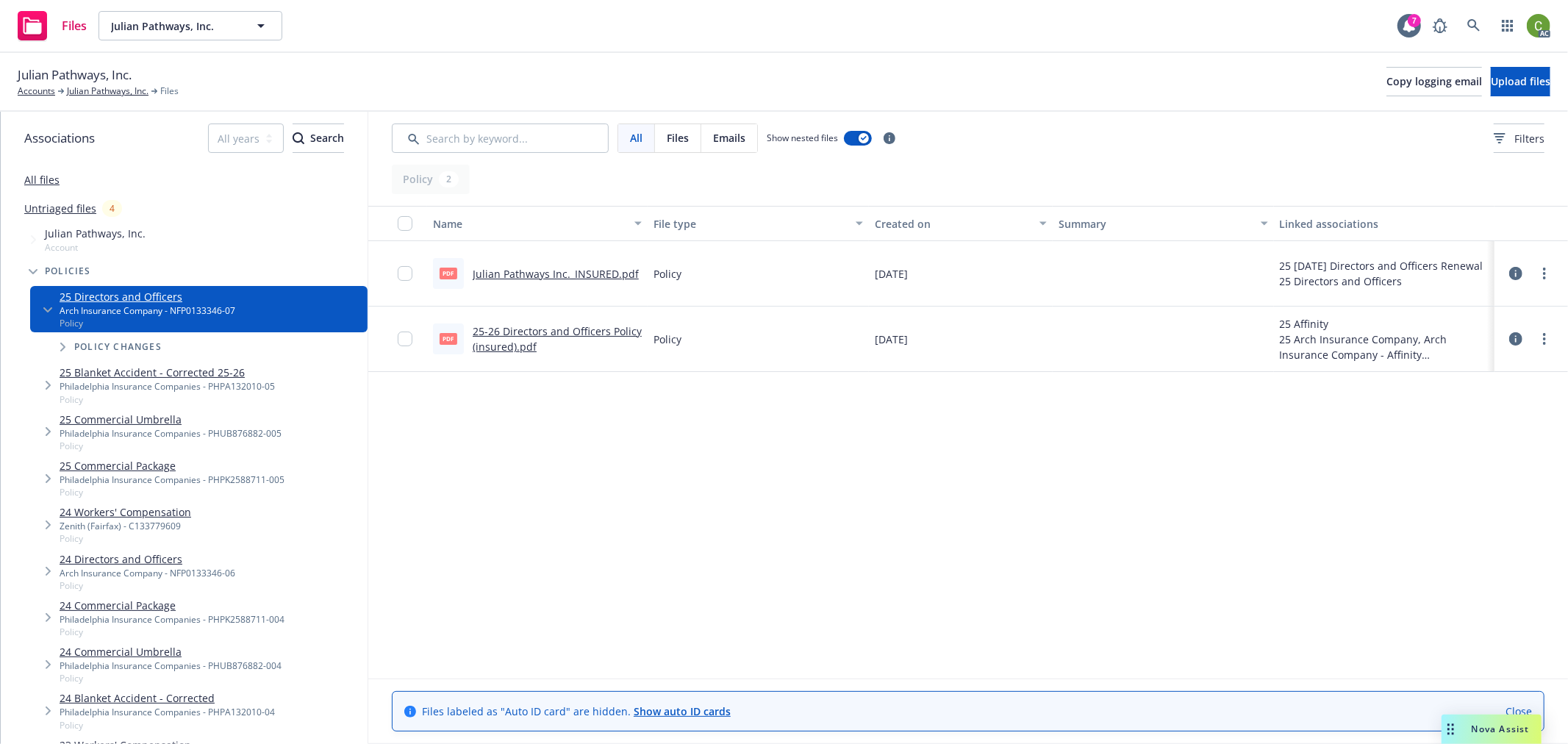
click at [599, 267] on link "Julian Pathways Inc._INSURED.pdf" at bounding box center [555, 274] width 166 height 14
